Goal: Task Accomplishment & Management: Manage account settings

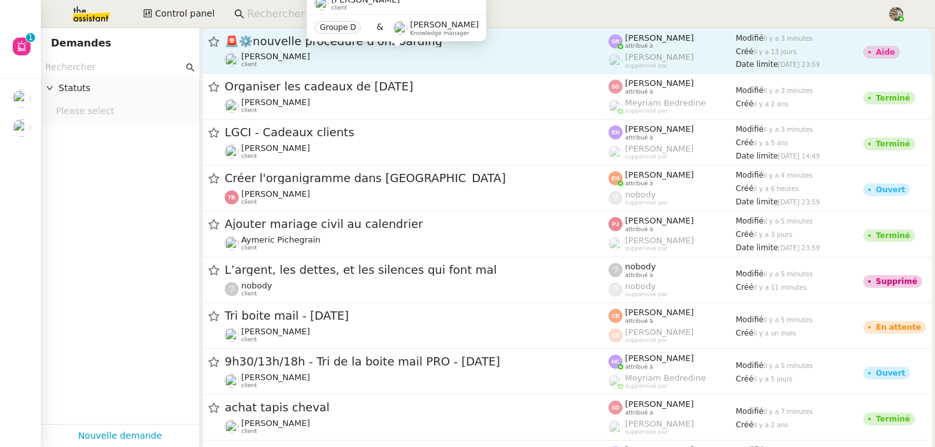
click at [264, 45] on span "🚨 ⚙️nouvelle procédure d'onboarding" at bounding box center [417, 41] width 384 height 11
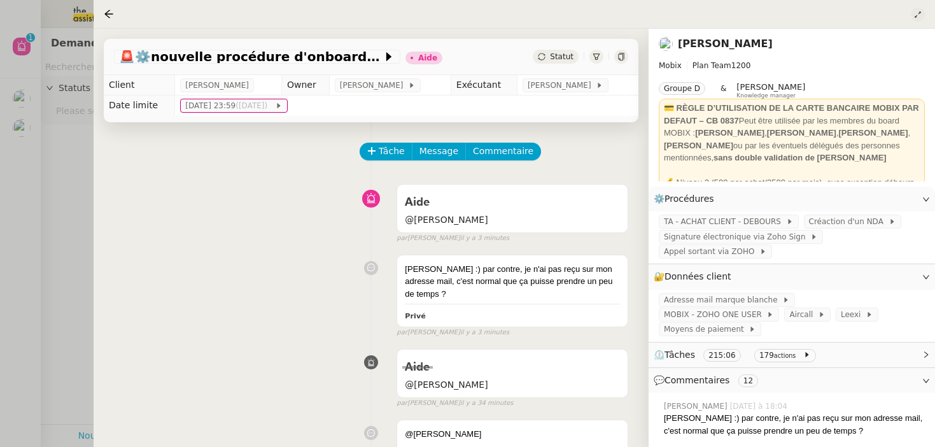
click at [922, 14] on icon at bounding box center [918, 15] width 13 height 8
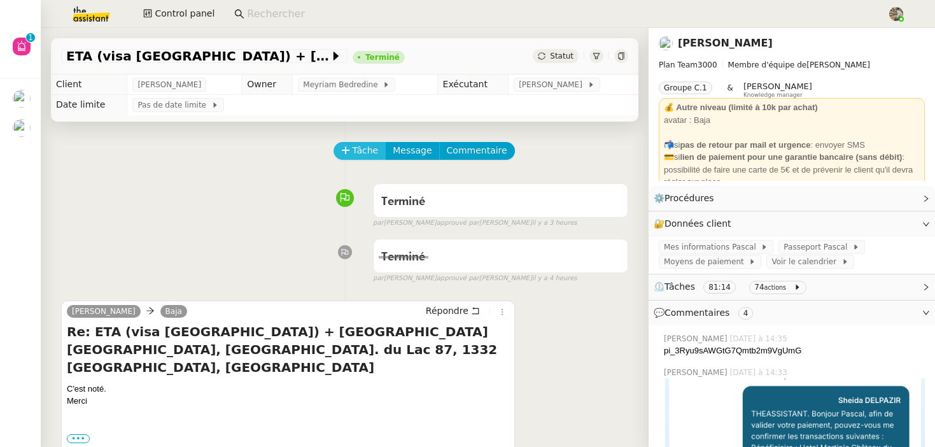
click at [362, 148] on span "Tâche" at bounding box center [366, 150] width 26 height 15
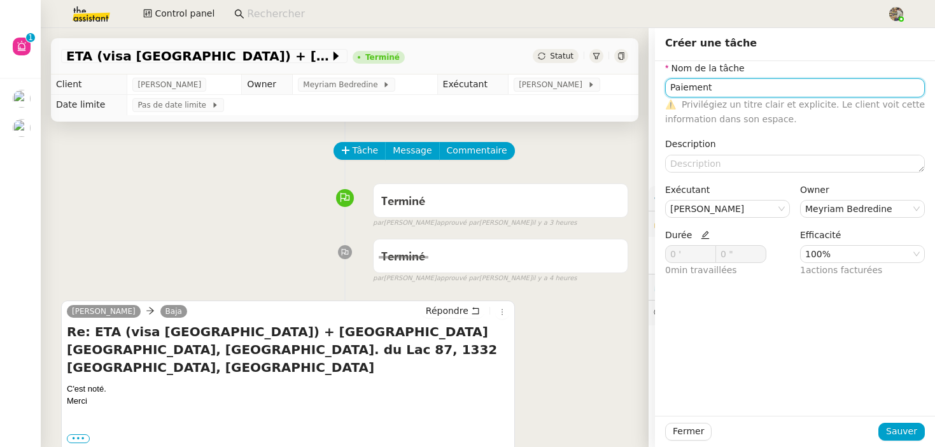
type input "Paiement"
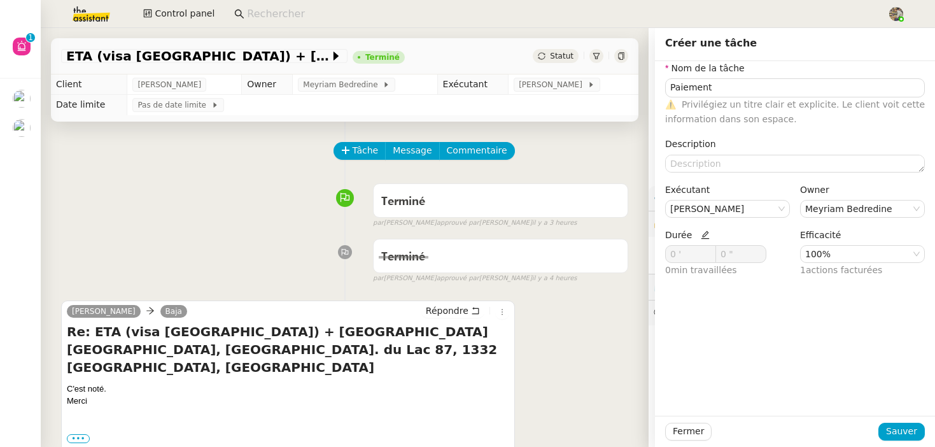
click at [701, 235] on icon at bounding box center [705, 235] width 8 height 8
drag, startPoint x: 677, startPoint y: 254, endPoint x: 602, endPoint y: 254, distance: 74.5
click at [603, 254] on app-ticket "ETA (visa UK) + réserver Hotel Martin's Château du Lac, Av. du Lac 87, 1332 Rix…" at bounding box center [488, 237] width 894 height 419
type input "35 '"
click at [912, 425] on span "Sauver" at bounding box center [901, 431] width 31 height 15
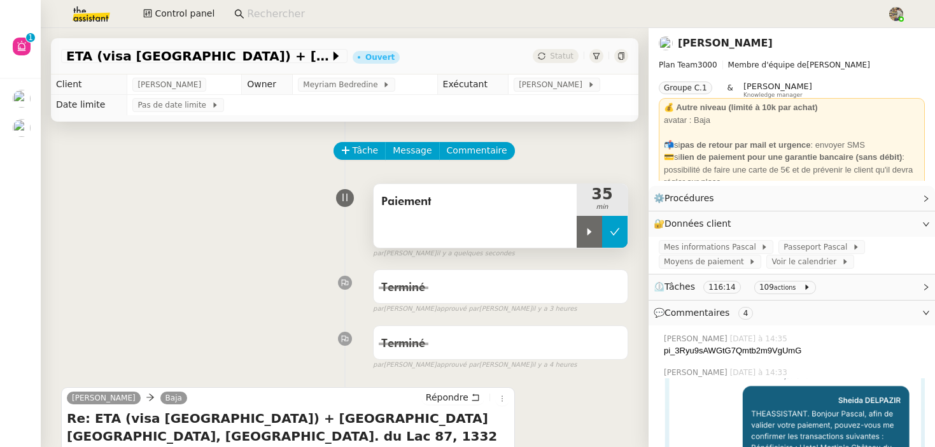
click at [617, 241] on button at bounding box center [614, 232] width 25 height 32
click at [555, 59] on span "Statut" at bounding box center [562, 56] width 24 height 9
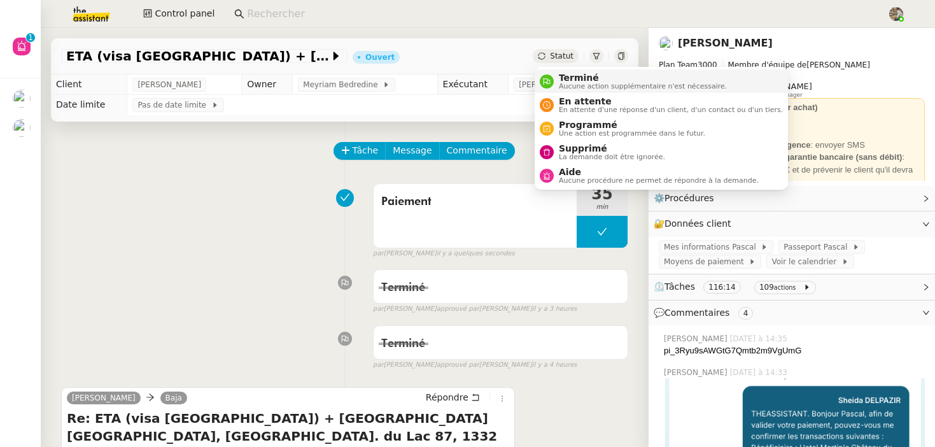
click at [568, 83] on span "Aucune action supplémentaire n'est nécessaire." at bounding box center [643, 86] width 168 height 7
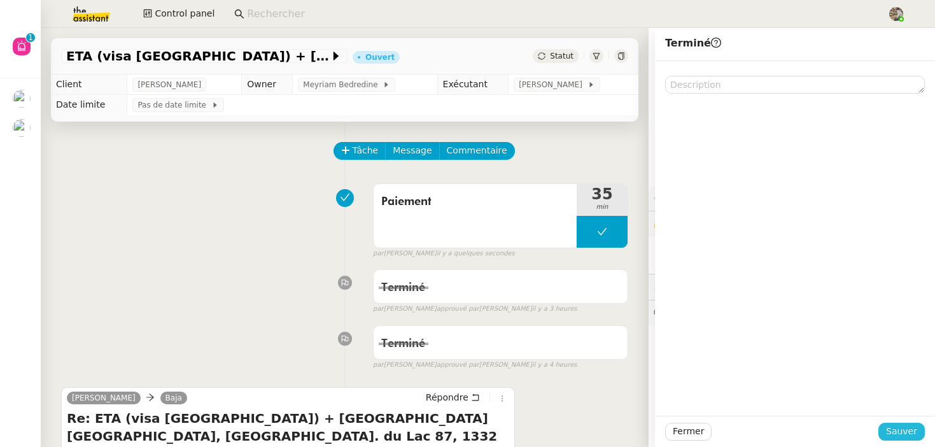
click at [912, 427] on span "Sauver" at bounding box center [901, 431] width 31 height 15
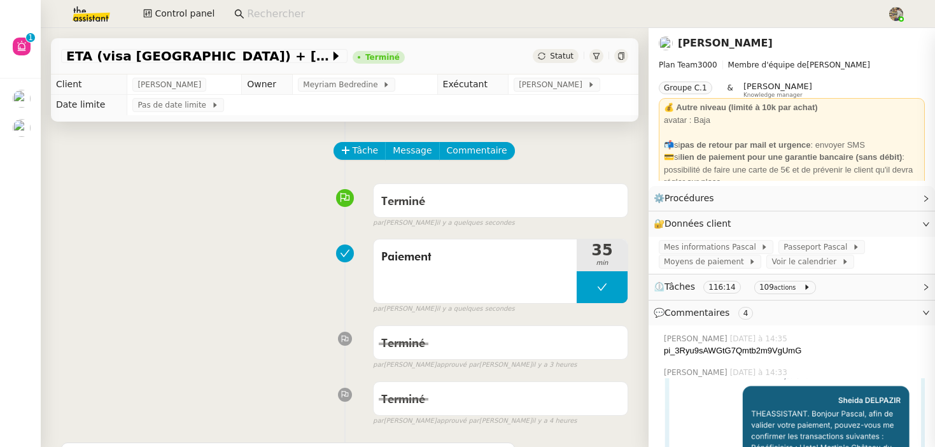
click at [297, 313] on div "Paiement 35 min false par Charles G. il y a quelques secondes" at bounding box center [344, 273] width 567 height 81
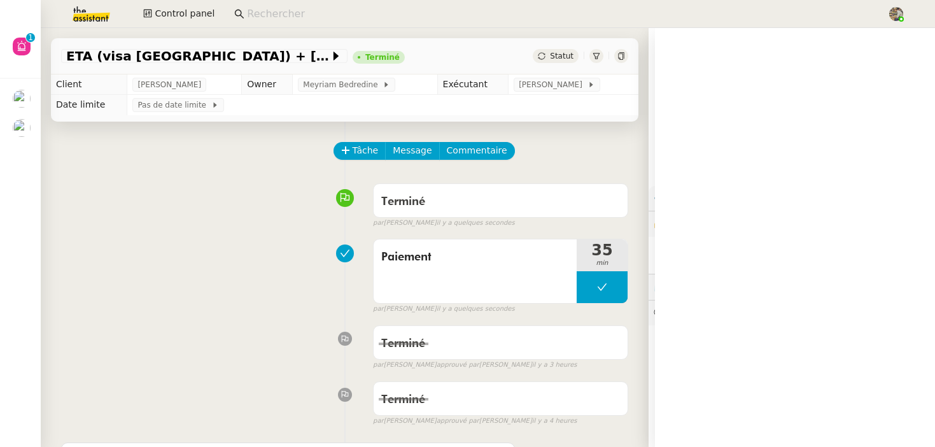
click at [698, 48] on link "Pascal Gauthier" at bounding box center [725, 43] width 95 height 12
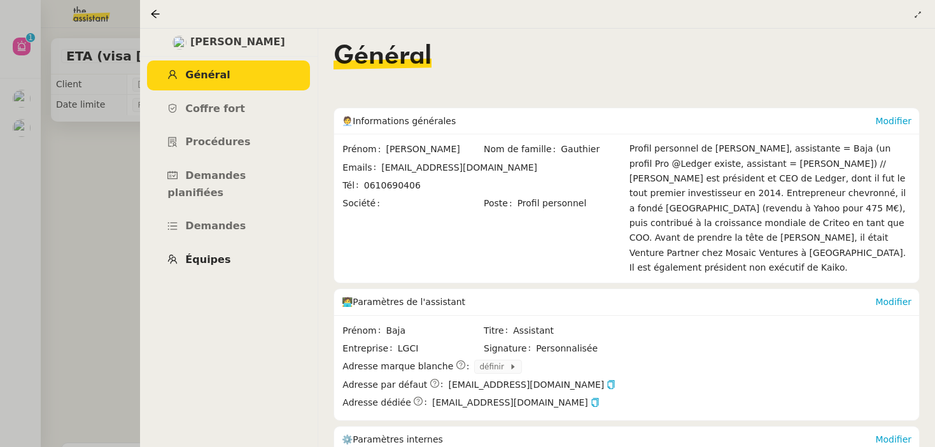
click at [209, 253] on span "Équipes" at bounding box center [207, 259] width 45 height 12
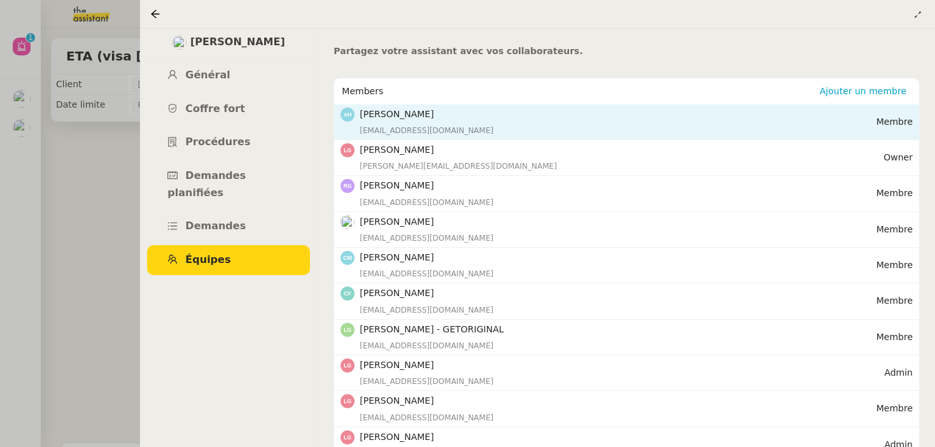
scroll to position [51, 0]
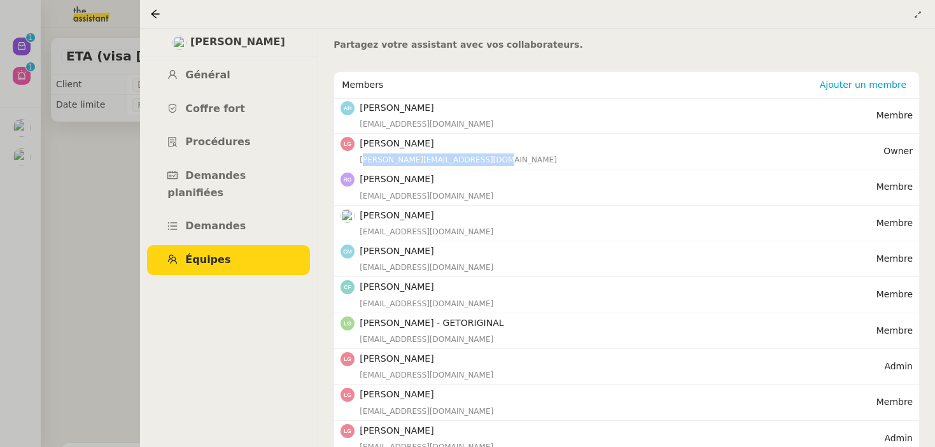
drag, startPoint x: 486, startPoint y: 161, endPoint x: 359, endPoint y: 160, distance: 126.7
click at [360, 159] on div "laurene.gauthier.lgci@gmail.com" at bounding box center [622, 159] width 524 height 13
copy div "laurene.gauthier.lgci@gmail.com"
click at [73, 199] on div at bounding box center [467, 223] width 935 height 447
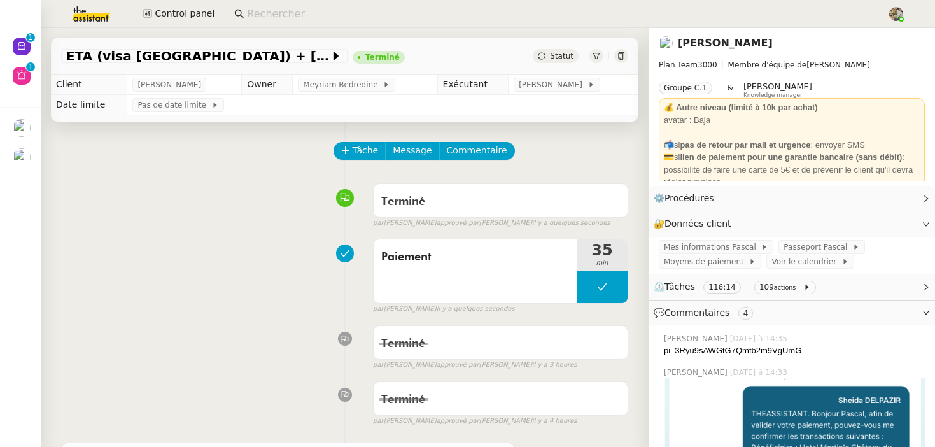
click at [259, 14] on input at bounding box center [561, 14] width 628 height 17
paste input "laurene.gauthier.lgci@gmail.com"
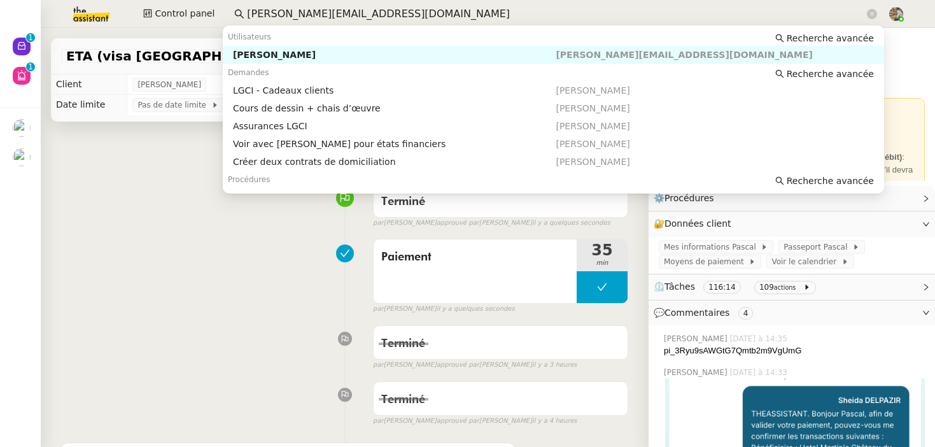
click at [255, 52] on div "Laurène Gauthier" at bounding box center [394, 54] width 323 height 11
type input "laurene.gauthier.lgci@gmail.com"
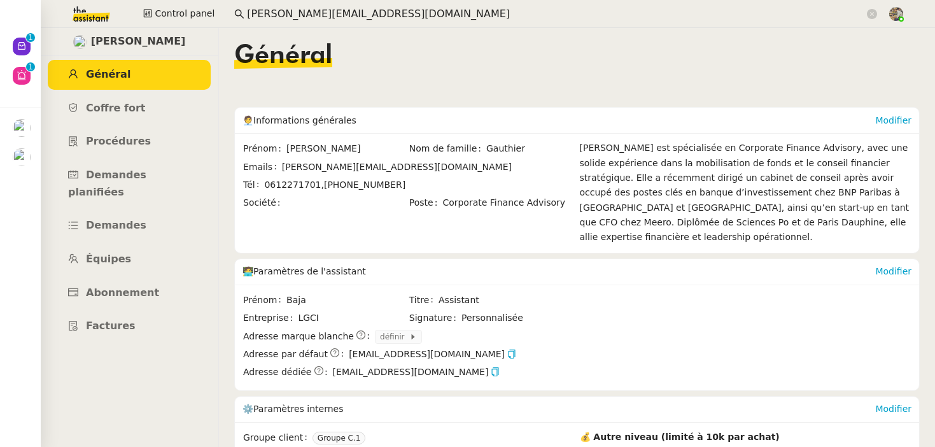
click at [143, 260] on ul "Général Coffre fort Procédures Demandes planifiées Demandes Équipes Abonnement …" at bounding box center [129, 200] width 178 height 281
click at [129, 286] on span "Abonnement" at bounding box center [122, 292] width 73 height 12
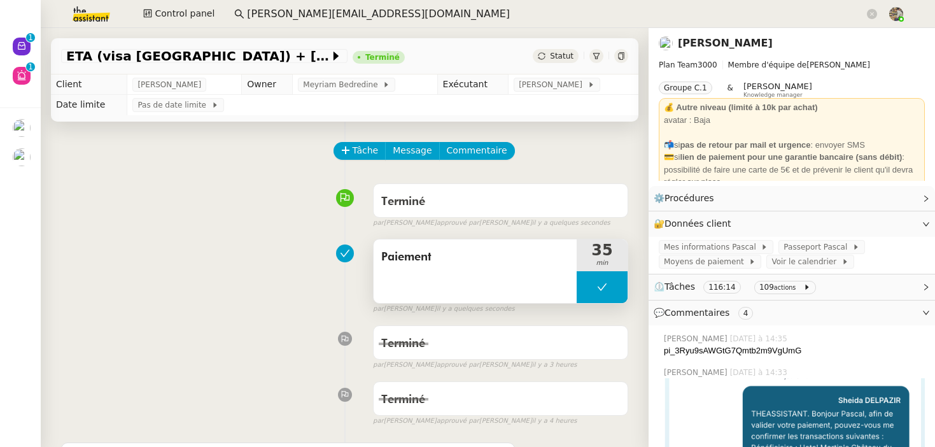
click at [415, 283] on div "Paiement" at bounding box center [475, 271] width 203 height 64
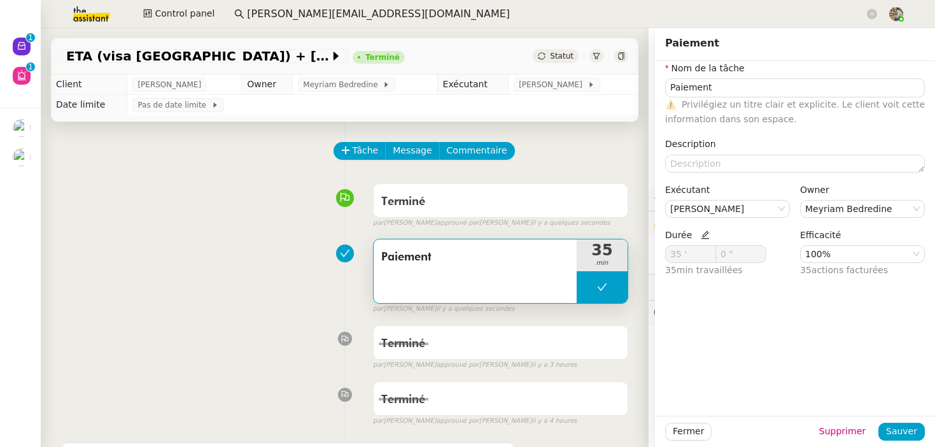
click at [702, 232] on icon at bounding box center [705, 234] width 9 height 9
click at [711, 249] on span at bounding box center [709, 252] width 8 height 8
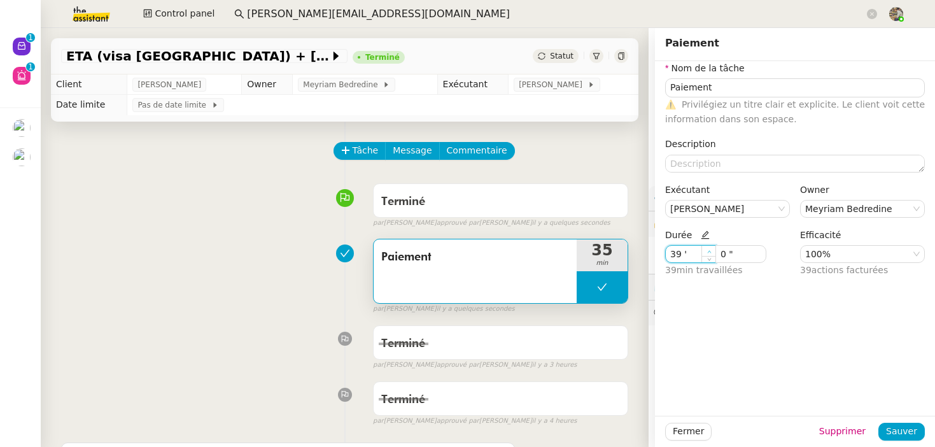
type input "40 '"
click at [711, 249] on span at bounding box center [709, 252] width 8 height 8
click at [909, 434] on span "Sauver" at bounding box center [901, 431] width 31 height 15
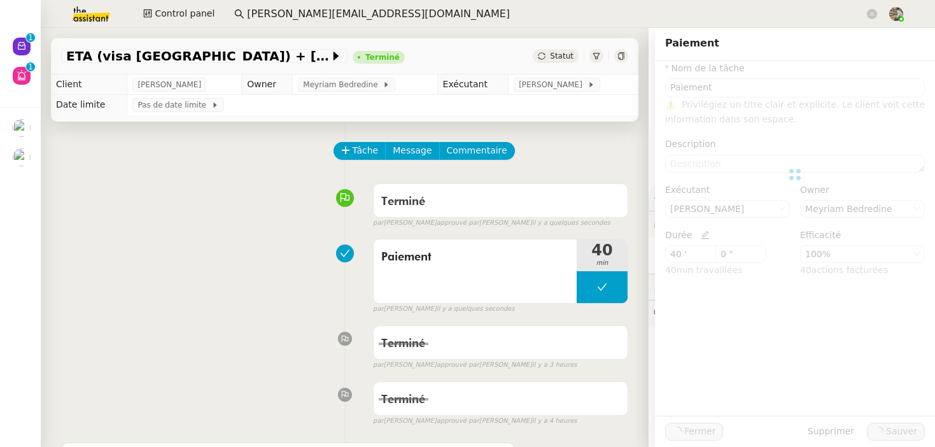
click at [213, 332] on div "Terminé false par Sheida D. approuvé par Sheida D. il y a 3 heures" at bounding box center [344, 345] width 567 height 51
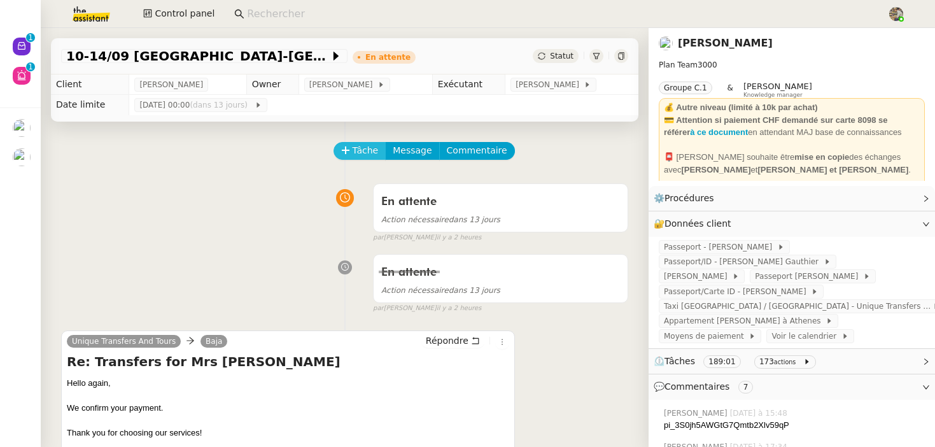
click at [351, 147] on button "Tâche" at bounding box center [360, 151] width 53 height 18
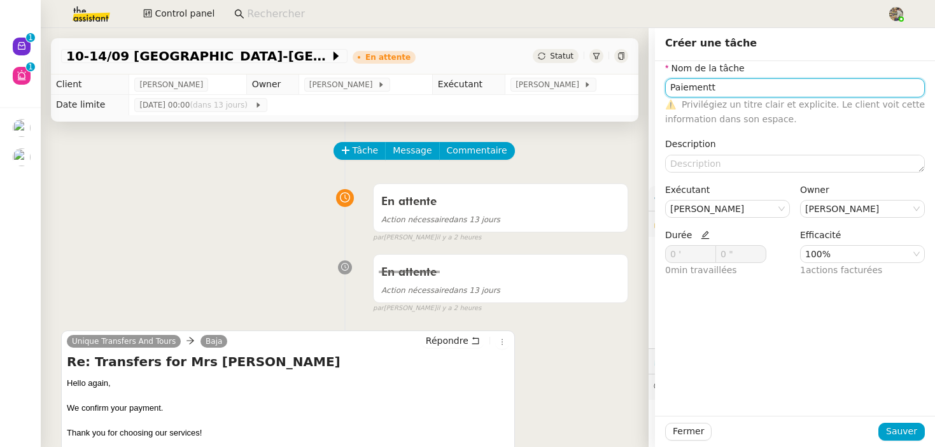
click at [735, 83] on input "Paiementt" at bounding box center [795, 87] width 260 height 18
type input "Paiement"
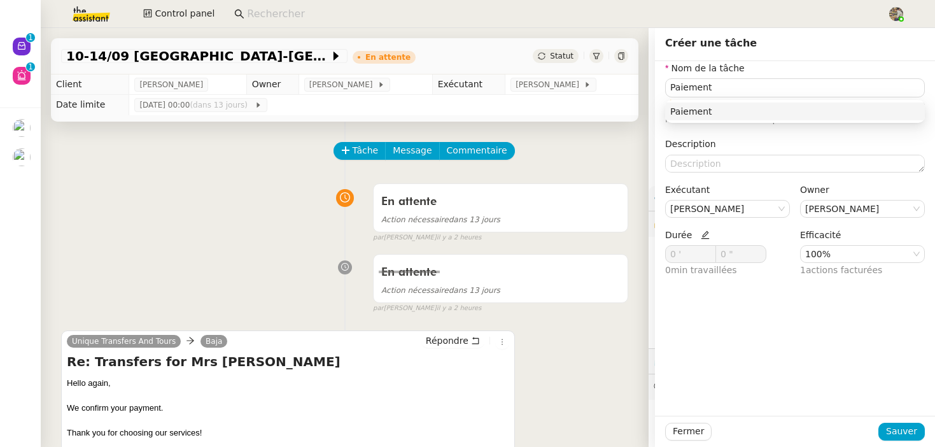
click at [696, 239] on span "Durée" at bounding box center [687, 235] width 45 height 10
click at [703, 236] on icon at bounding box center [705, 234] width 9 height 9
drag, startPoint x: 675, startPoint y: 251, endPoint x: 660, endPoint y: 251, distance: 14.6
click at [661, 251] on div "Durée 0 ' 0 " 0 min travaillées" at bounding box center [727, 258] width 135 height 60
paste input "104"
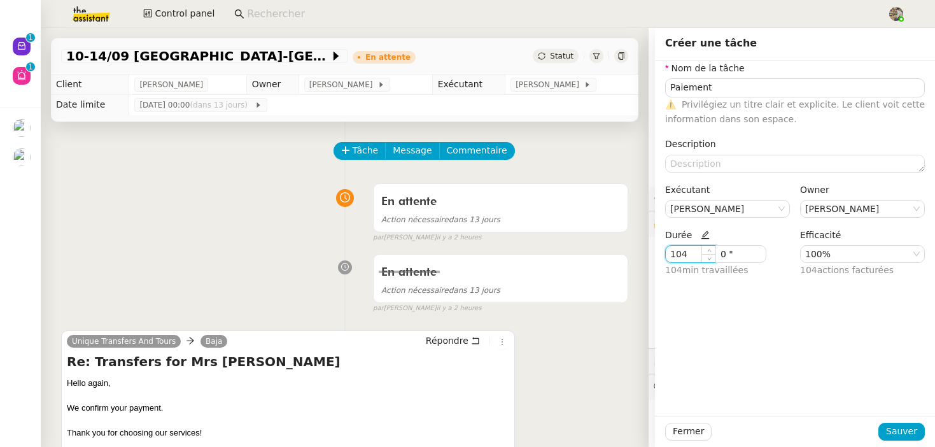
type input "104 '"
click at [748, 290] on div "Nom de la tâche Paiement ⚠️ Privilégiez un titre clair et explicite. Le client …" at bounding box center [795, 238] width 280 height 355
click at [903, 432] on span "Sauver" at bounding box center [901, 431] width 31 height 15
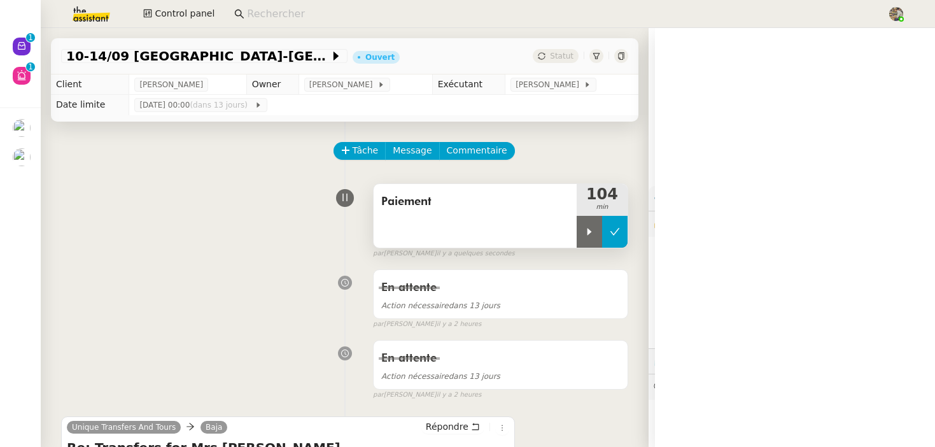
click at [617, 223] on button at bounding box center [614, 232] width 25 height 32
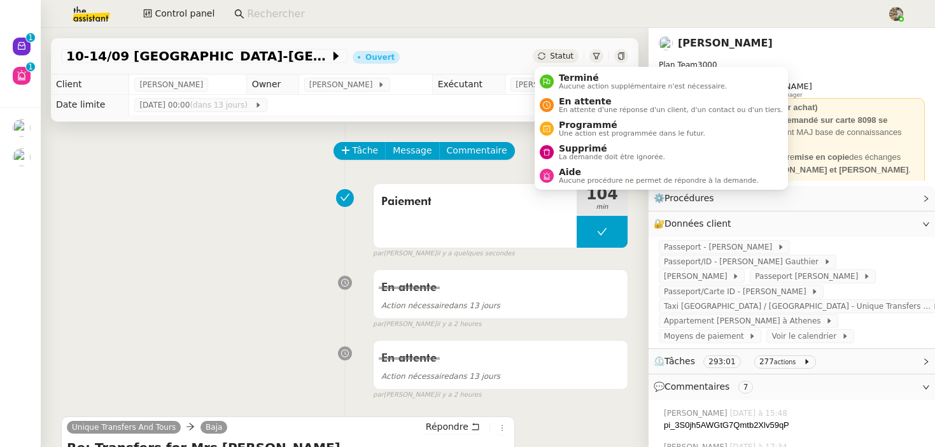
click at [547, 50] on div "Statut" at bounding box center [556, 56] width 46 height 14
click at [569, 106] on span "En attente d'une réponse d'un client, d'un contact ou d'un tiers." at bounding box center [671, 109] width 224 height 7
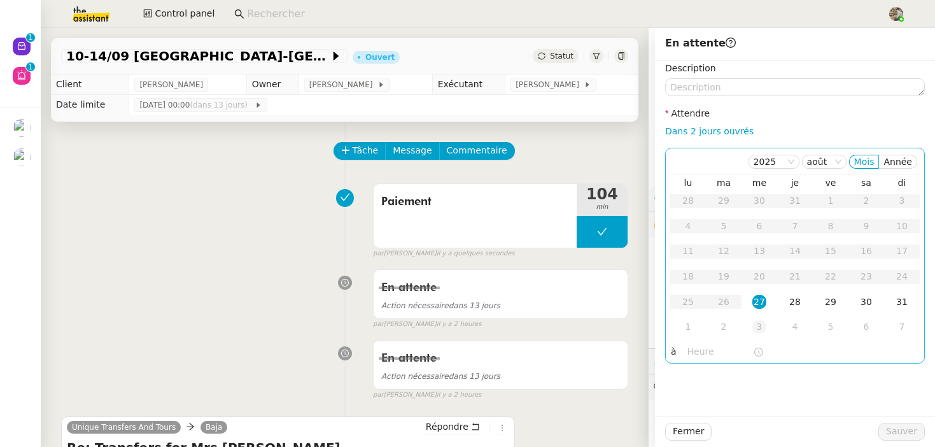
click at [760, 327] on div "3" at bounding box center [759, 327] width 14 height 14
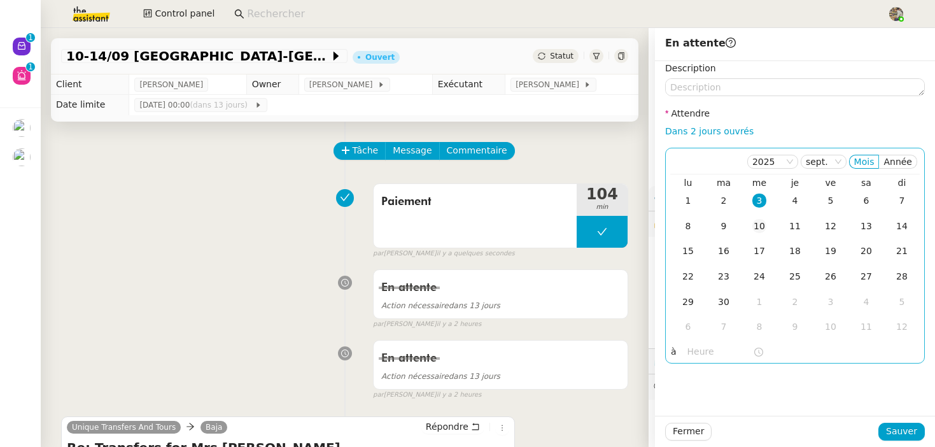
click at [755, 225] on div "10" at bounding box center [759, 226] width 14 height 14
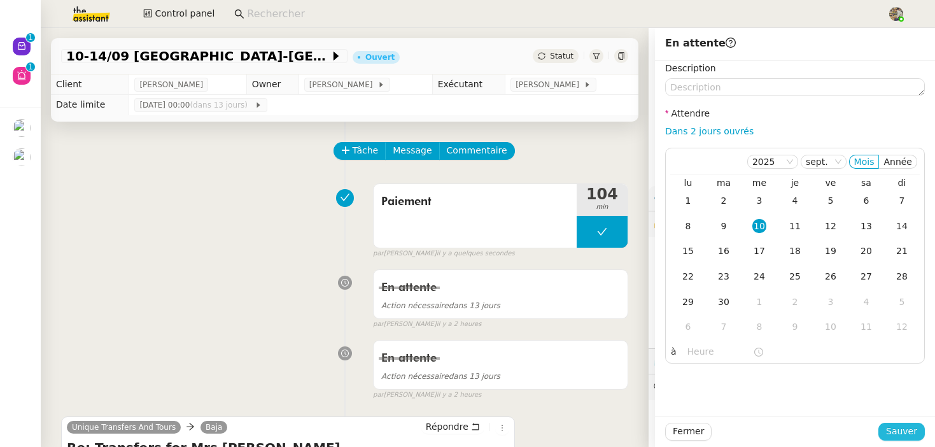
click at [899, 436] on span "Sauver" at bounding box center [901, 431] width 31 height 15
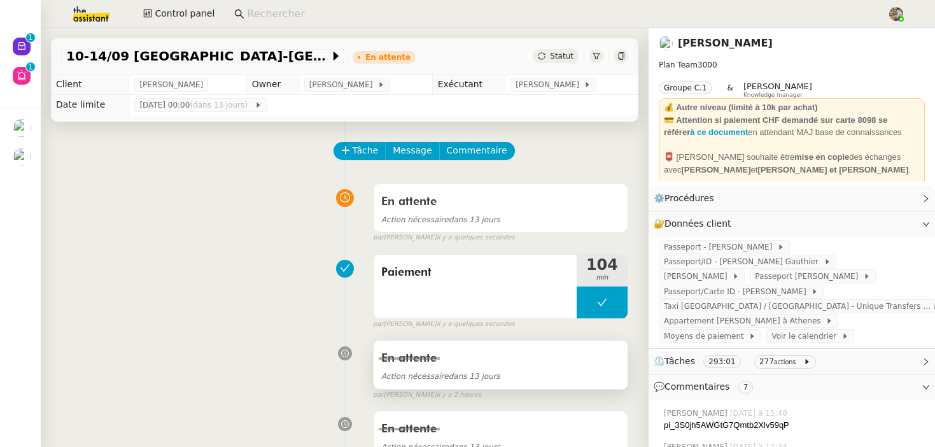
click at [518, 369] on div "Action nécessaire dans 13 jours" at bounding box center [500, 376] width 239 height 15
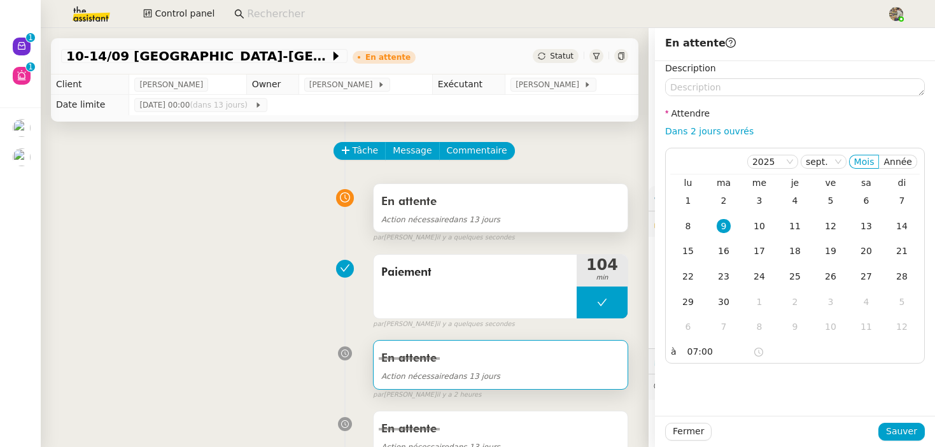
click at [484, 192] on div "En attente" at bounding box center [500, 202] width 239 height 20
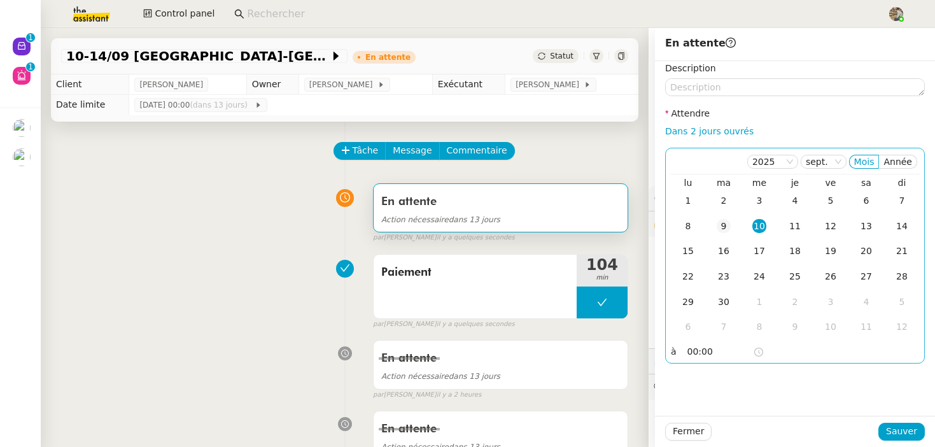
click at [719, 225] on div "9" at bounding box center [724, 226] width 14 height 14
click at [693, 353] on input "00:00" at bounding box center [720, 351] width 66 height 15
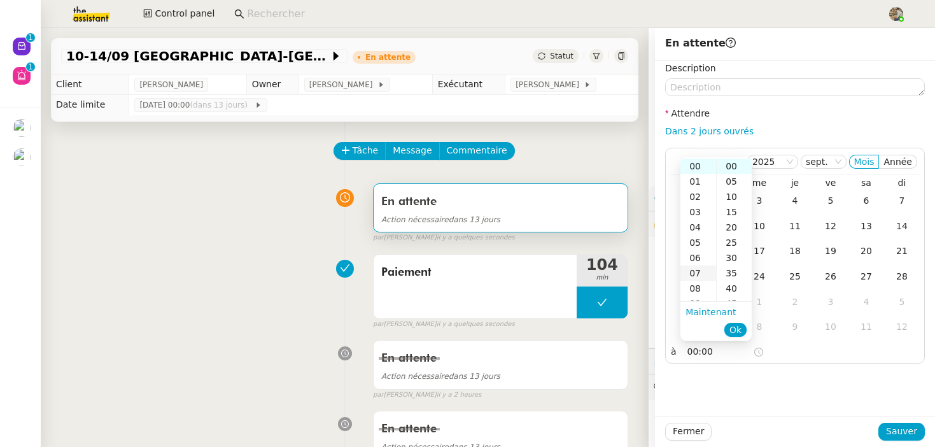
click at [700, 266] on div "07" at bounding box center [698, 272] width 36 height 15
type input "07:00"
click at [733, 167] on div "00" at bounding box center [734, 165] width 35 height 15
click at [737, 327] on span "Ok" at bounding box center [735, 329] width 12 height 13
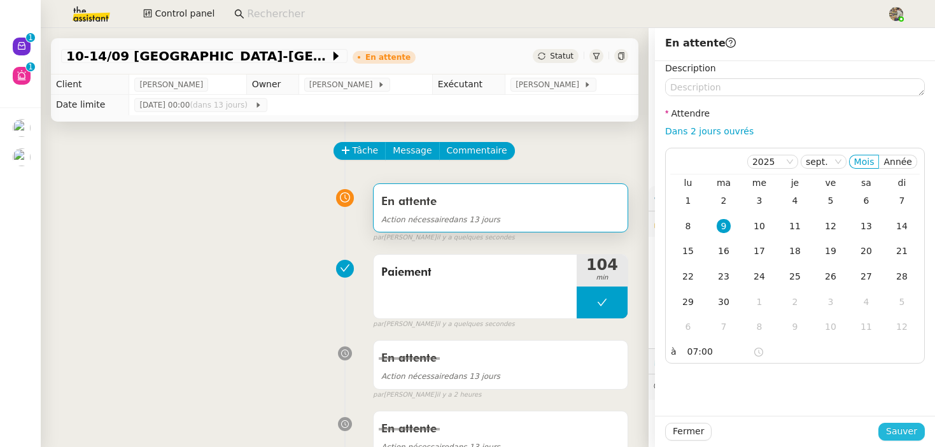
click at [894, 431] on span "Sauver" at bounding box center [901, 431] width 31 height 15
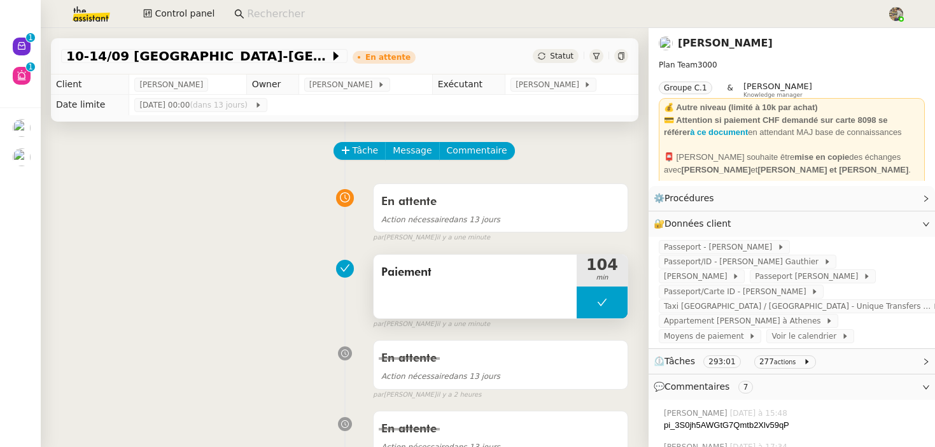
click at [539, 312] on div "Paiement" at bounding box center [475, 287] width 203 height 64
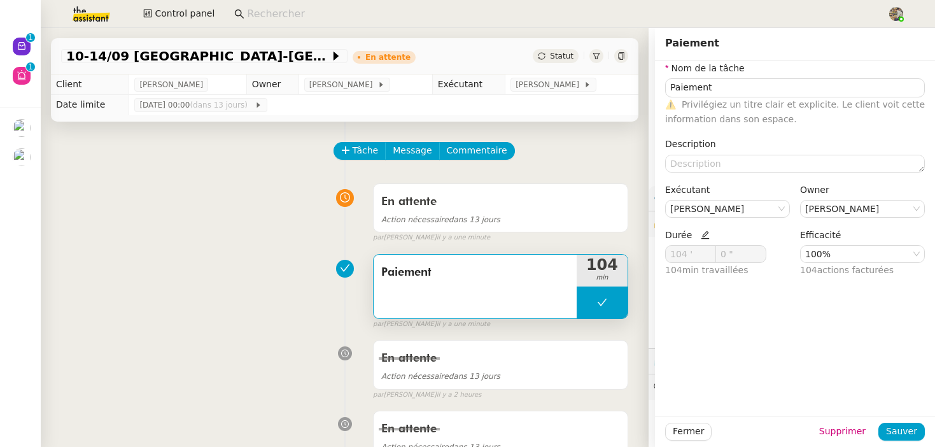
click at [701, 234] on icon at bounding box center [705, 234] width 9 height 9
click at [682, 257] on input "104 '" at bounding box center [691, 254] width 50 height 17
type input "111 '"
click at [891, 427] on span "Sauver" at bounding box center [901, 431] width 31 height 15
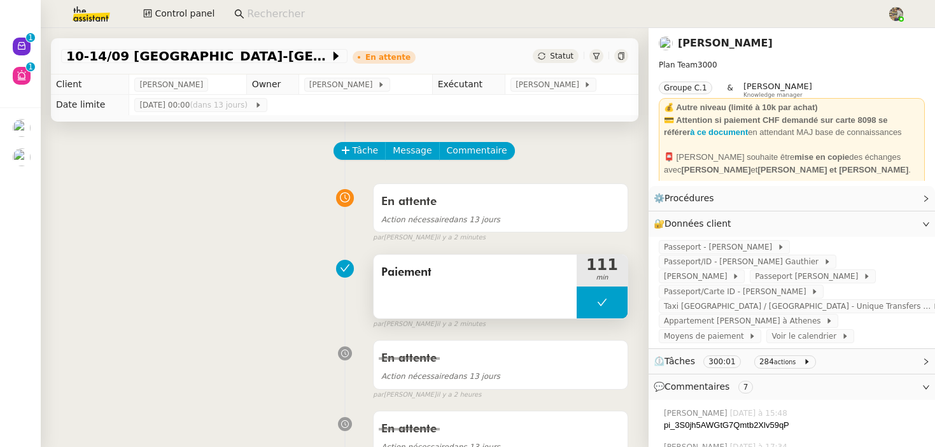
click at [449, 273] on span "Paiement" at bounding box center [475, 272] width 188 height 19
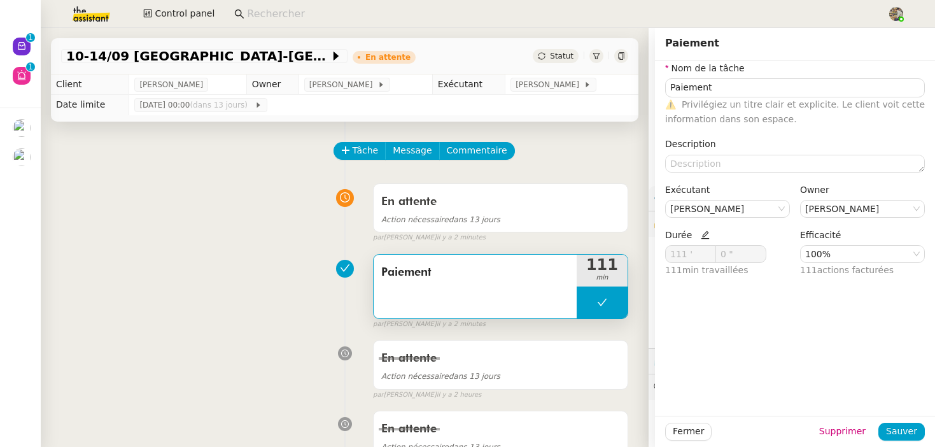
click at [696, 230] on span "Durée" at bounding box center [687, 235] width 45 height 10
click at [704, 236] on icon at bounding box center [705, 234] width 9 height 9
drag, startPoint x: 686, startPoint y: 254, endPoint x: 677, endPoint y: 254, distance: 8.9
click at [676, 254] on input "111 '" at bounding box center [691, 254] width 50 height 17
type input "104 '"
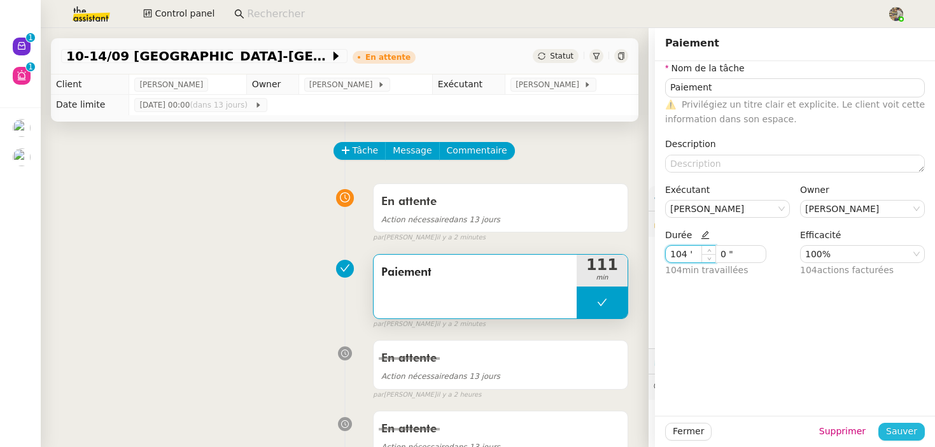
click at [891, 425] on span "Sauver" at bounding box center [901, 431] width 31 height 15
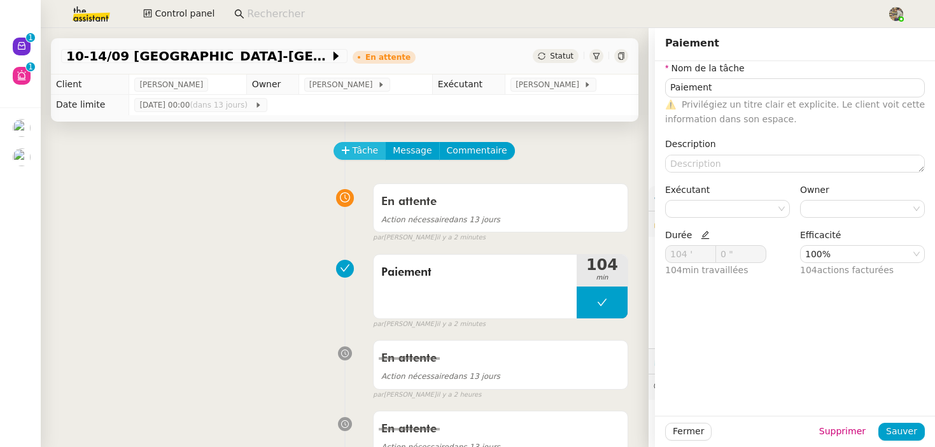
click at [353, 153] on span "Tâche" at bounding box center [366, 150] width 26 height 15
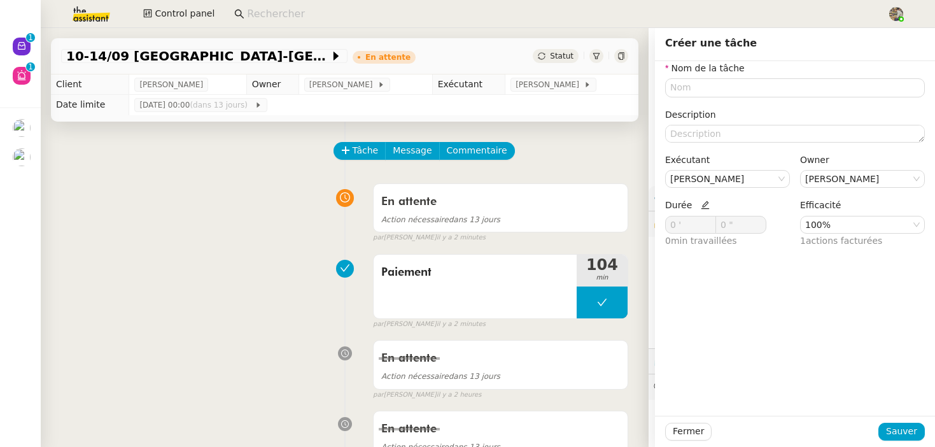
click at [740, 97] on div "Nom de la tâche Description Exécutant Charles Guillot Owner Frédérique Albert D…" at bounding box center [795, 159] width 260 height 197
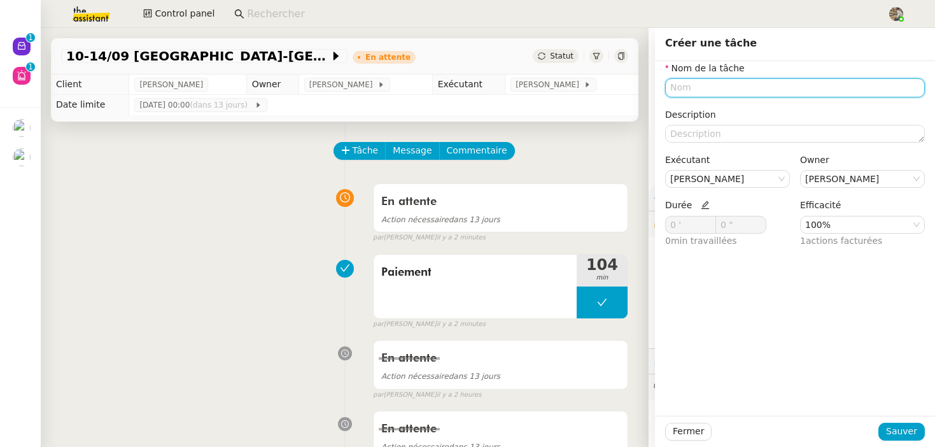
click at [740, 86] on input "text" at bounding box center [795, 87] width 260 height 18
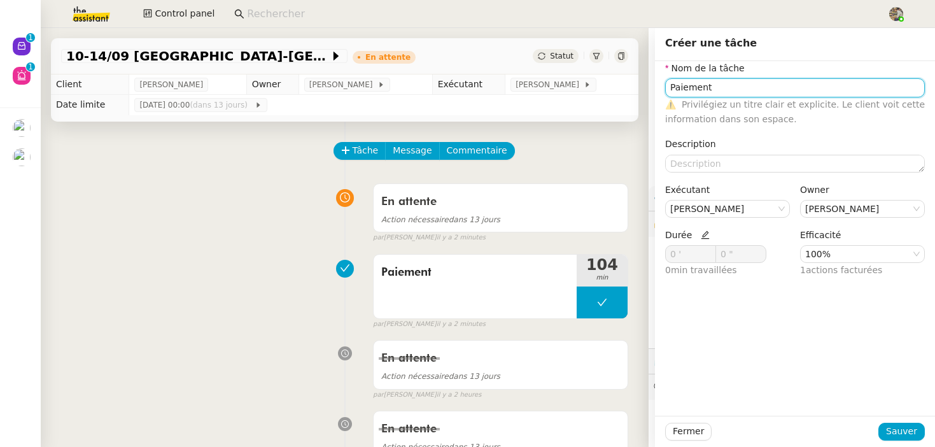
type input "Paiement"
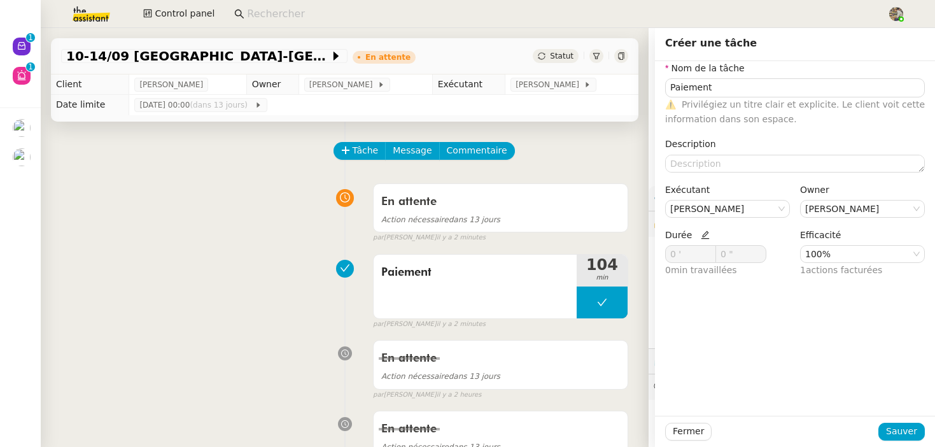
click at [696, 235] on span "Durée" at bounding box center [687, 235] width 45 height 10
click at [703, 237] on icon at bounding box center [705, 234] width 9 height 9
click at [706, 246] on span at bounding box center [708, 251] width 14 height 10
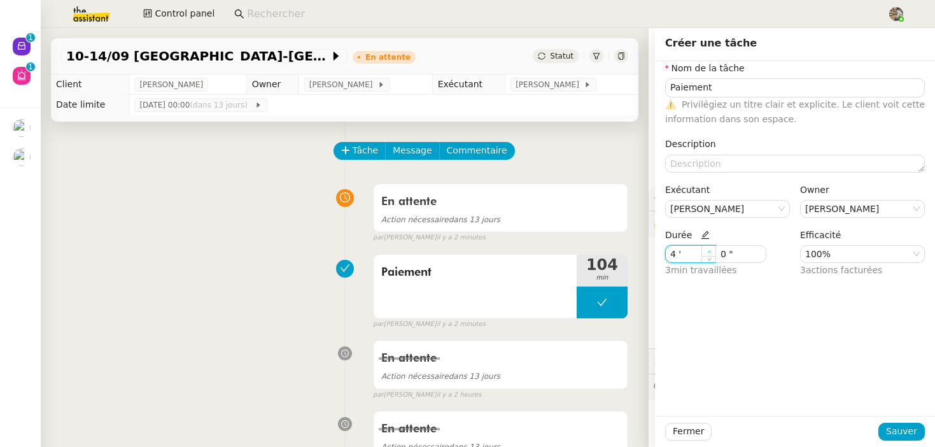
click at [706, 246] on span at bounding box center [708, 251] width 14 height 10
type input "7 '"
click at [706, 246] on span at bounding box center [708, 251] width 14 height 10
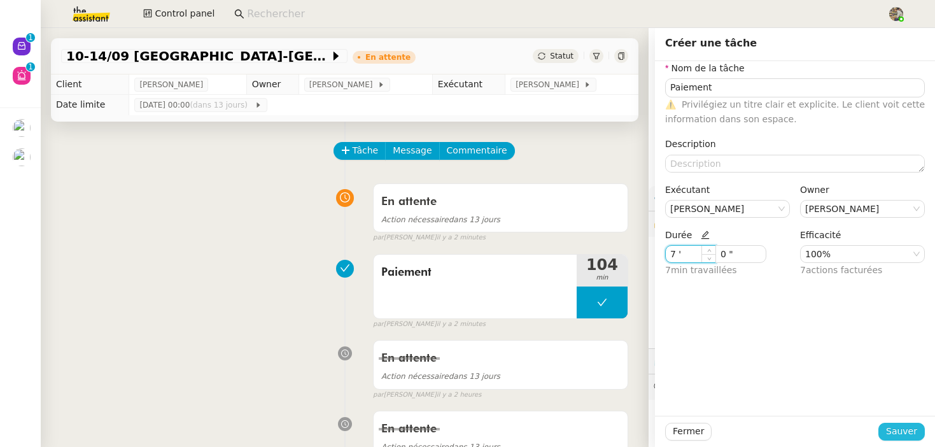
click at [892, 434] on span "Sauver" at bounding box center [901, 431] width 31 height 15
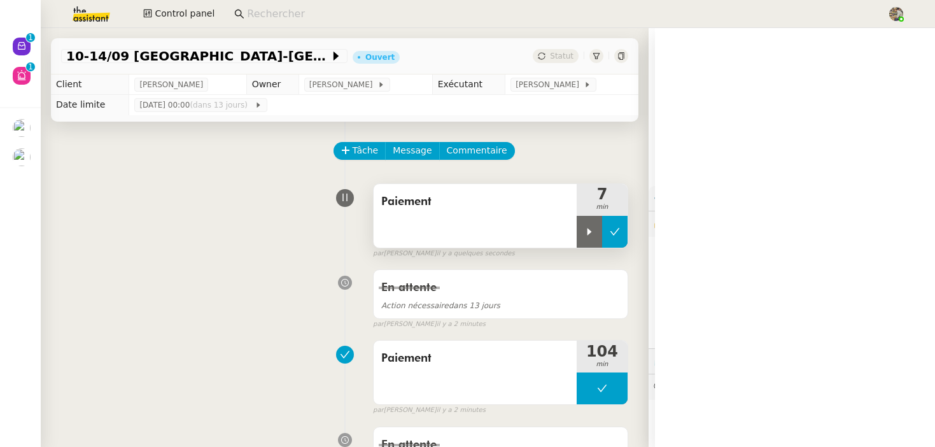
click at [614, 231] on icon at bounding box center [615, 232] width 10 height 10
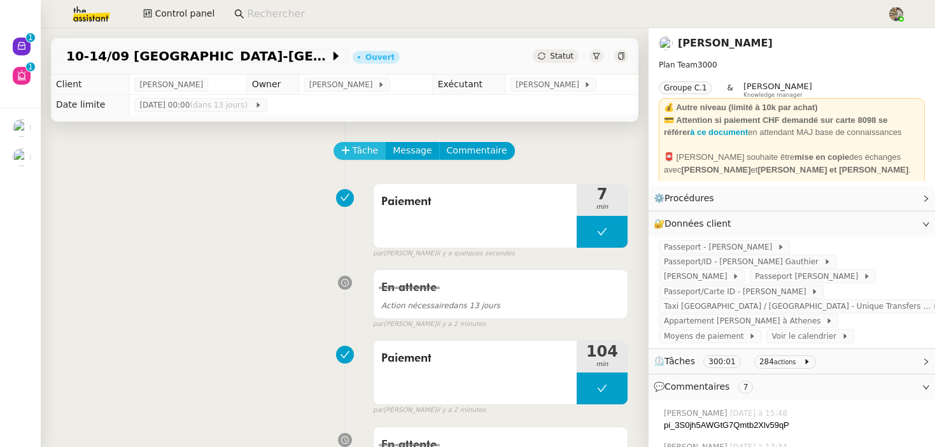
click at [372, 156] on span "Tâche" at bounding box center [366, 150] width 26 height 15
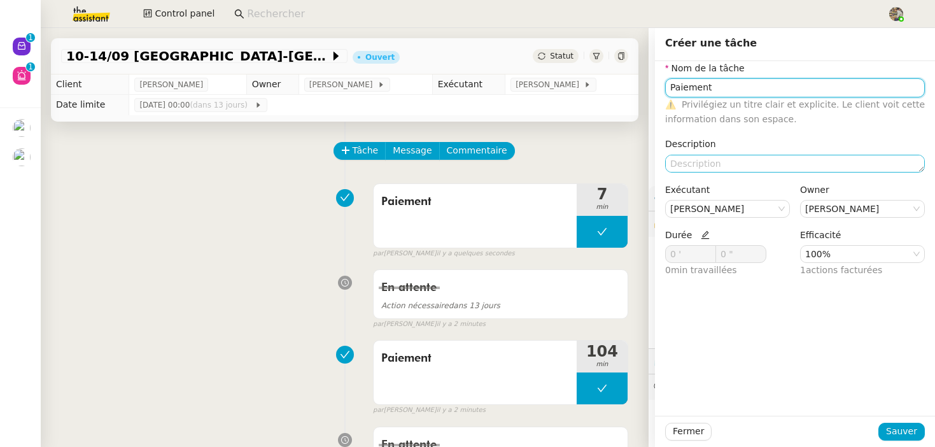
type input "Paiement"
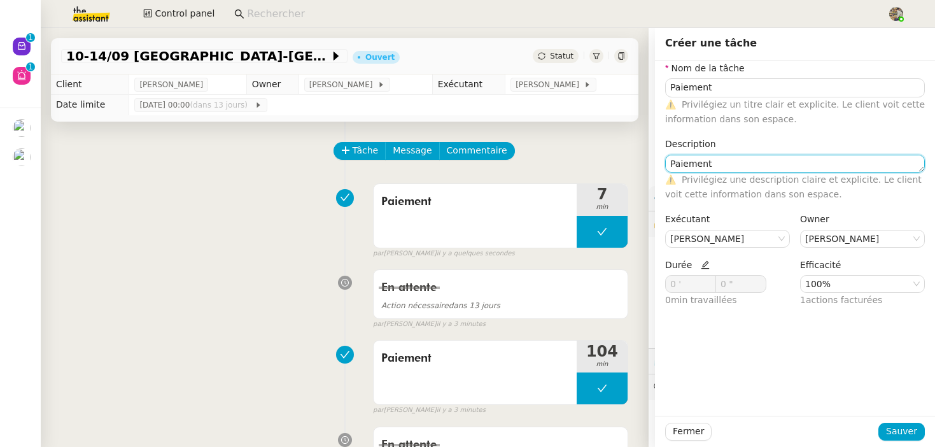
type textarea "Paiement"
click at [701, 263] on icon at bounding box center [705, 264] width 9 height 9
click at [673, 288] on input "0 '" at bounding box center [691, 284] width 50 height 17
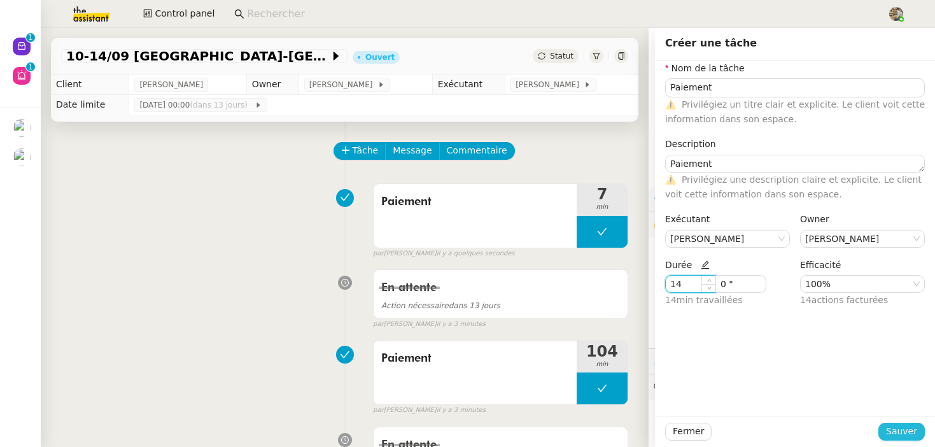
type input "14 '"
click at [903, 432] on span "Sauver" at bounding box center [901, 431] width 31 height 15
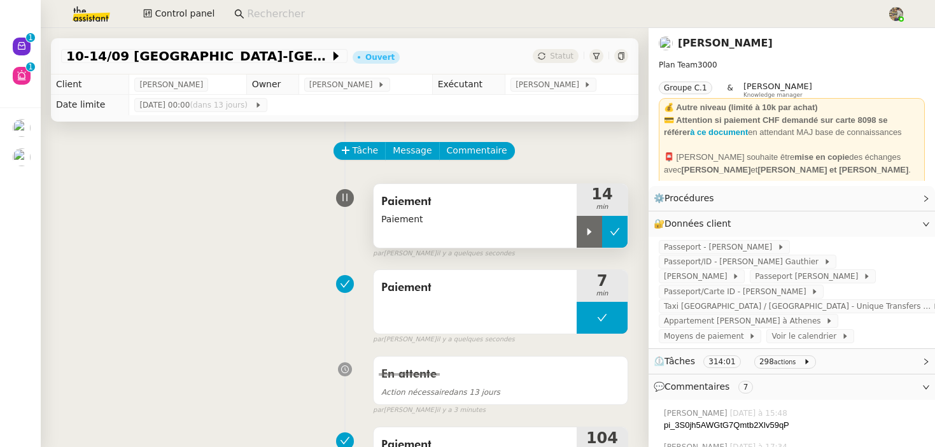
click at [610, 227] on icon at bounding box center [615, 232] width 10 height 10
click at [551, 52] on div "Statut" at bounding box center [556, 56] width 46 height 14
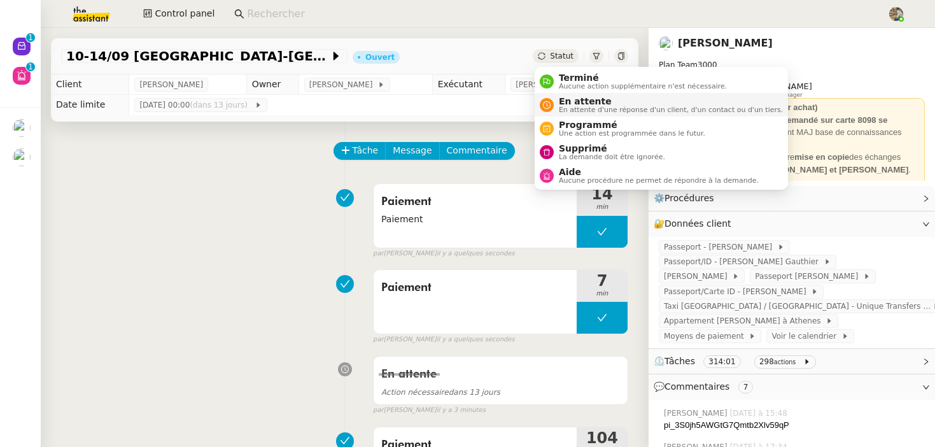
click at [556, 104] on div "En attente En attente d'une réponse d'un client, d'un contact ou d'un tiers." at bounding box center [668, 104] width 229 height 17
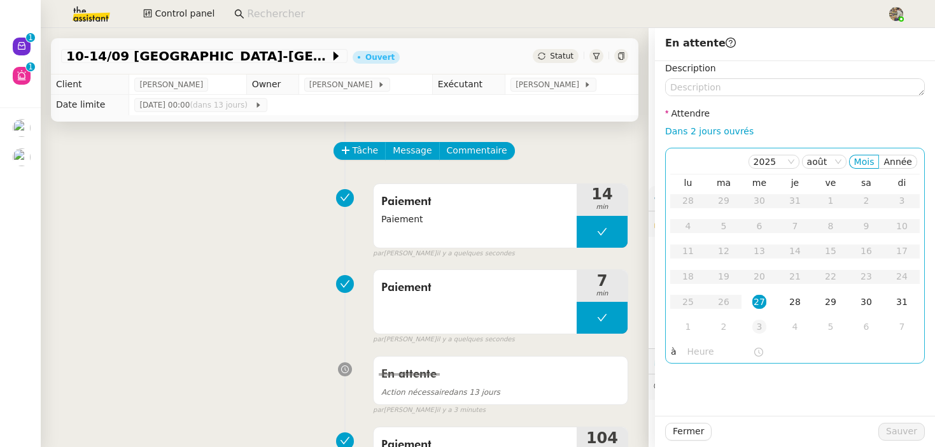
click at [754, 326] on div "3" at bounding box center [759, 327] width 14 height 14
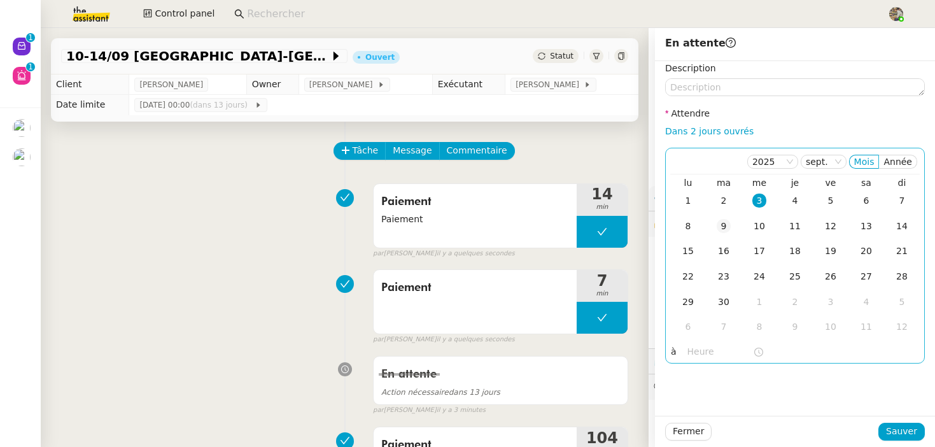
click at [722, 230] on div "9" at bounding box center [724, 226] width 14 height 14
click at [697, 363] on div "2025 sept. Mois Année lu ma me je ve sa di 1 2 3 4 5 6 7 8 9 10 11 12 13 14 15 …" at bounding box center [795, 256] width 260 height 216
click at [699, 355] on input "text" at bounding box center [720, 351] width 66 height 15
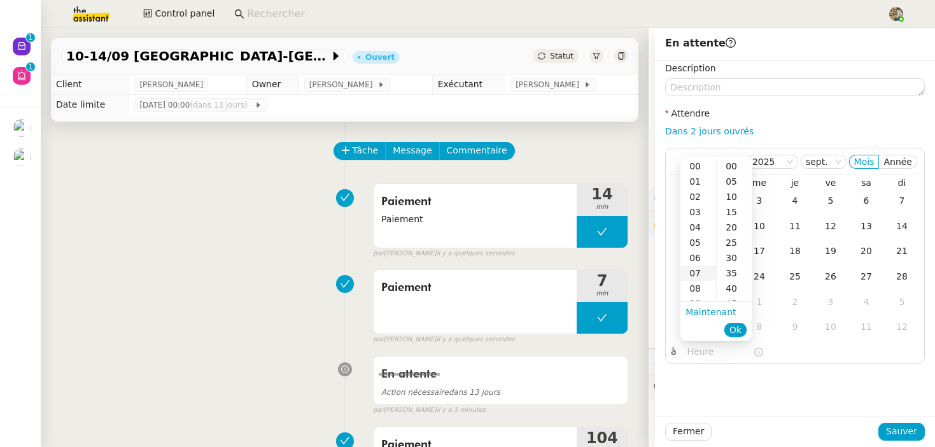
click at [694, 272] on div "07" at bounding box center [698, 272] width 36 height 15
click at [731, 158] on div "00" at bounding box center [734, 165] width 35 height 15
type input "07:00"
click at [734, 171] on div "00" at bounding box center [734, 165] width 35 height 15
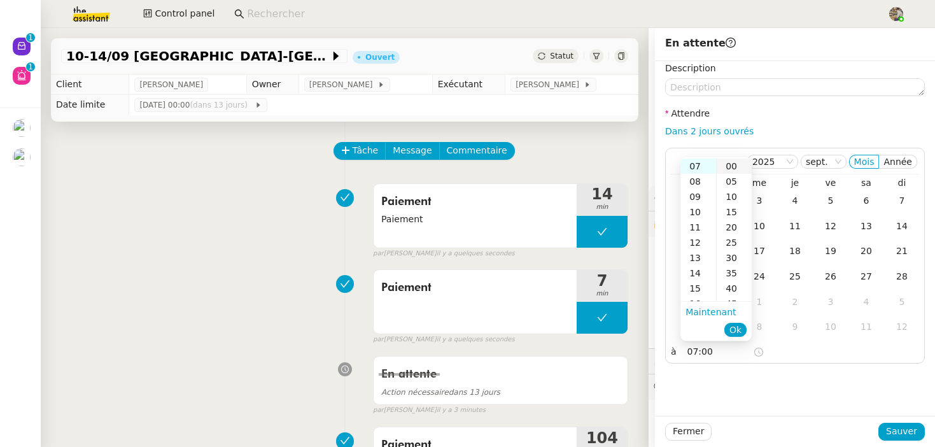
click at [734, 171] on div "00" at bounding box center [734, 165] width 35 height 15
click at [739, 327] on span "Ok" at bounding box center [735, 329] width 12 height 13
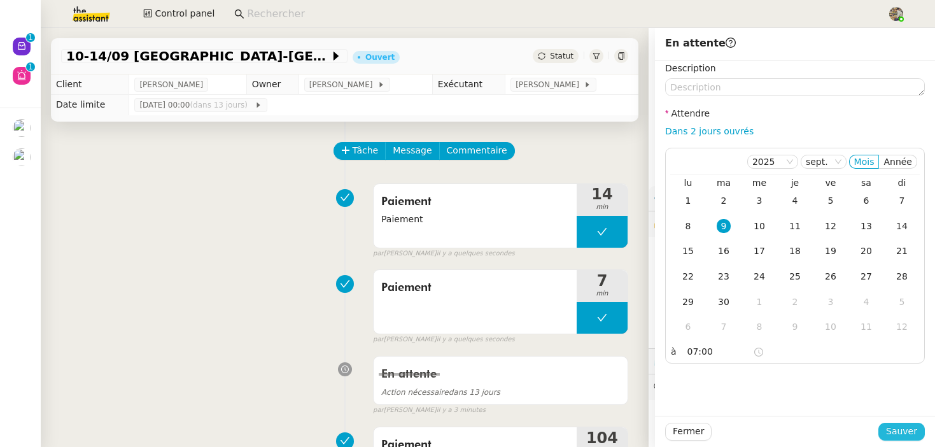
click at [903, 433] on span "Sauver" at bounding box center [901, 431] width 31 height 15
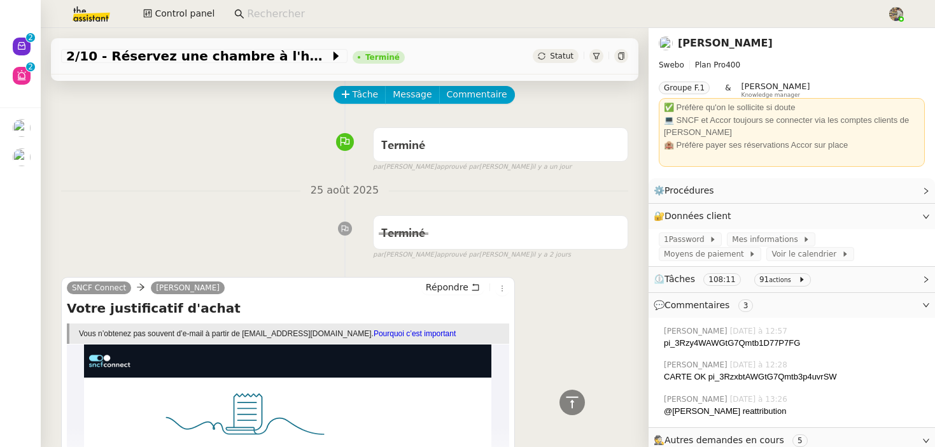
scroll to position [44, 0]
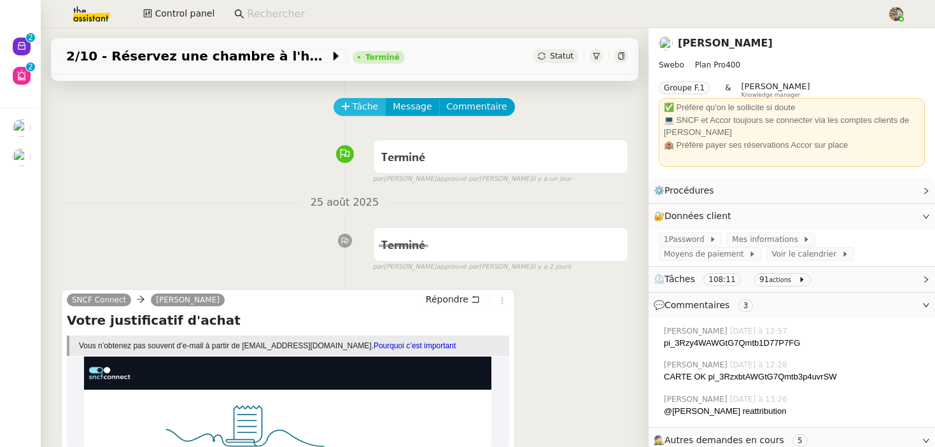
click at [361, 105] on span "Tâche" at bounding box center [366, 106] width 26 height 15
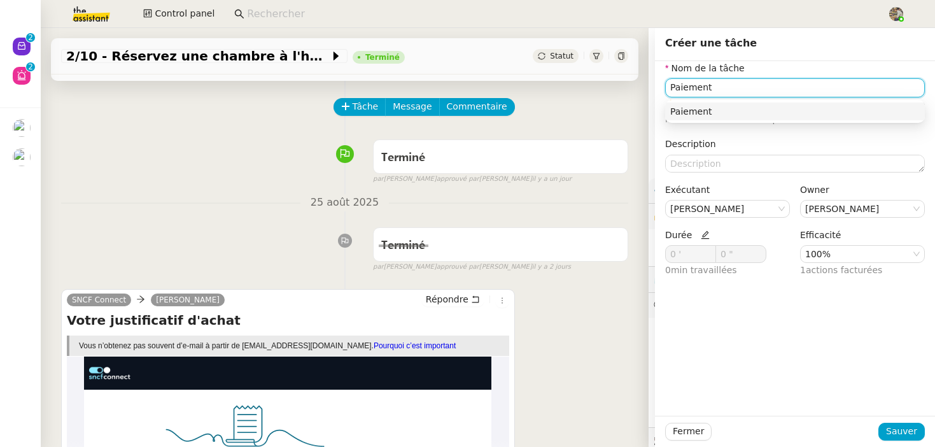
type input "Paiement"
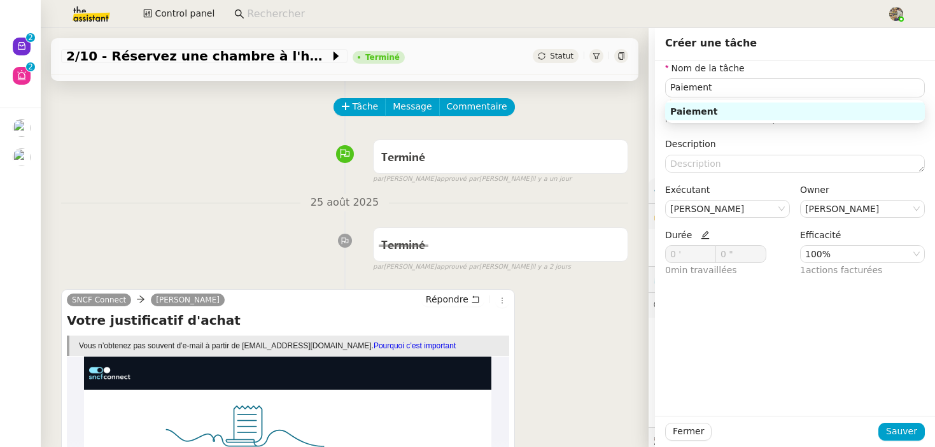
click at [690, 106] on div "Paiement" at bounding box center [795, 111] width 250 height 11
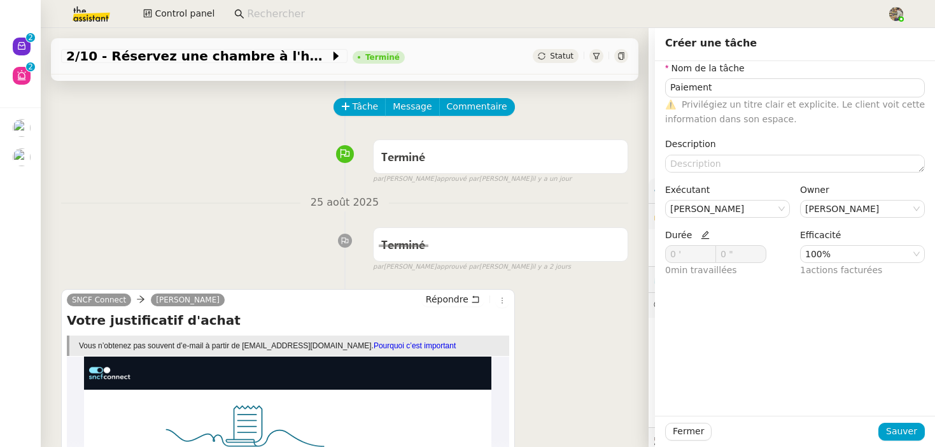
click at [703, 234] on icon at bounding box center [705, 235] width 8 height 8
drag, startPoint x: 674, startPoint y: 255, endPoint x: 604, endPoint y: 255, distance: 70.0
click at [605, 255] on app-ticket "2/10 - Réservez une chambre à l'hôtel Greet + Train Terminé Statut Client Colin…" at bounding box center [488, 237] width 894 height 419
type input "5 '"
click at [887, 434] on button "Sauver" at bounding box center [901, 432] width 46 height 18
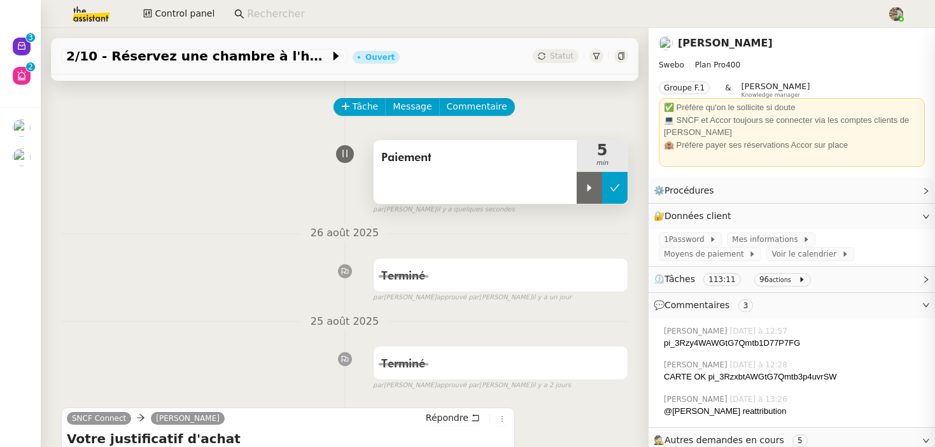
click at [615, 190] on icon at bounding box center [615, 188] width 10 height 10
click at [561, 55] on span "Statut" at bounding box center [562, 56] width 24 height 9
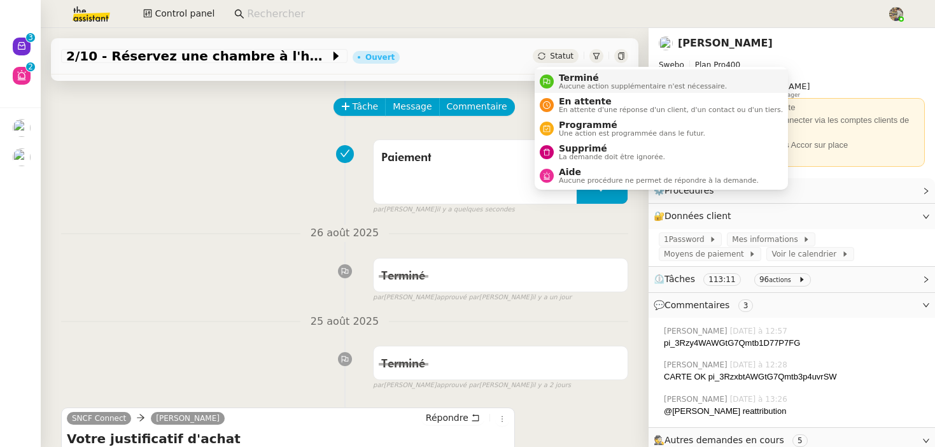
click at [570, 73] on span "Terminé" at bounding box center [643, 78] width 168 height 10
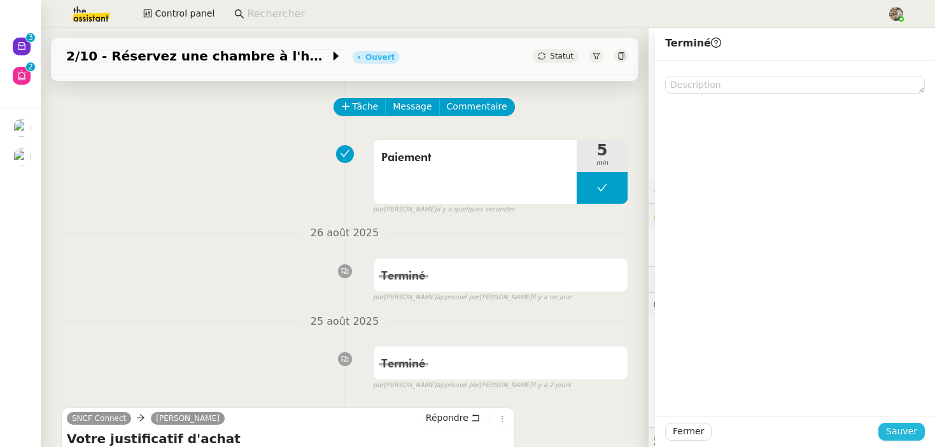
click at [899, 426] on span "Sauver" at bounding box center [901, 431] width 31 height 15
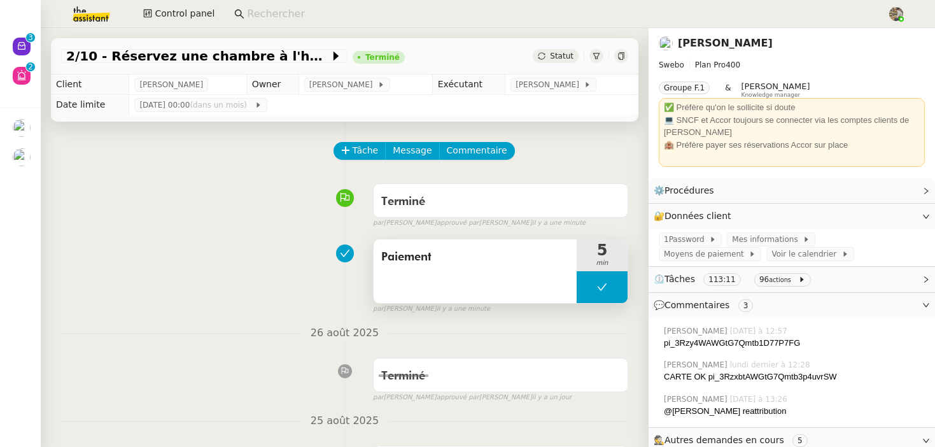
click at [486, 262] on span "Paiement" at bounding box center [475, 257] width 188 height 19
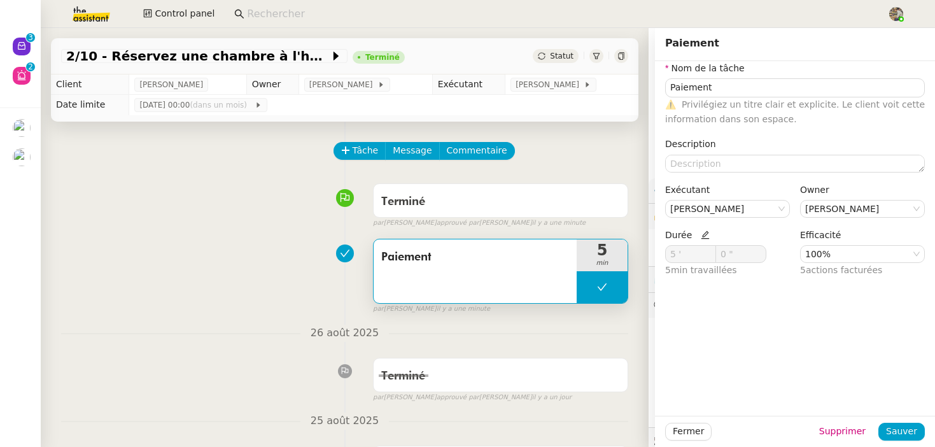
click at [701, 236] on icon at bounding box center [705, 234] width 9 height 9
click at [304, 214] on div "Terminé false par [PERSON_NAME] approuvé par [PERSON_NAME] il y a une minute" at bounding box center [344, 203] width 567 height 51
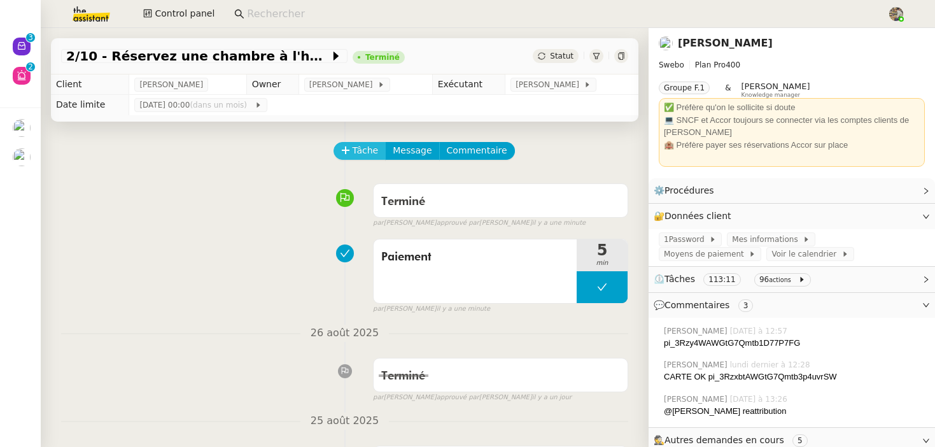
click at [370, 148] on span "Tâche" at bounding box center [366, 150] width 26 height 15
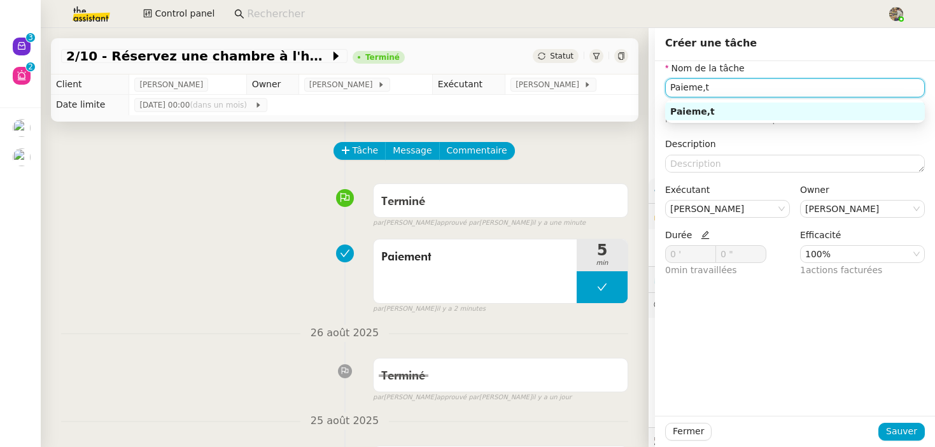
click at [738, 90] on input "Paieme,t" at bounding box center [795, 87] width 260 height 18
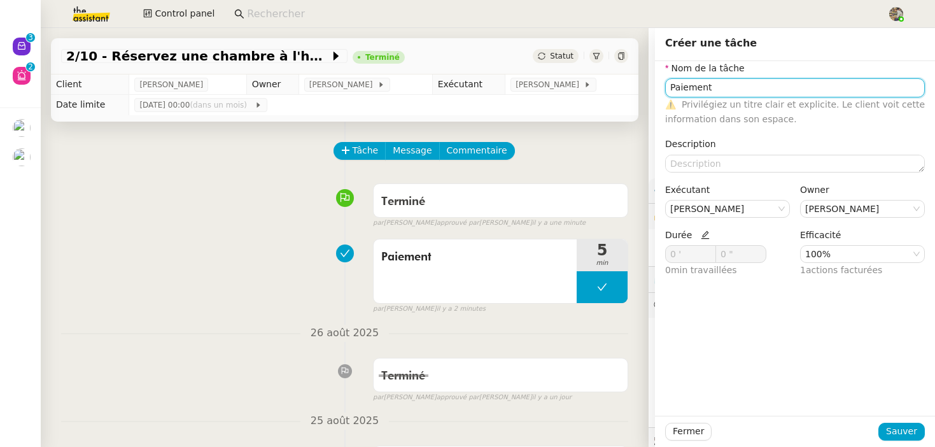
type input "Paiement"
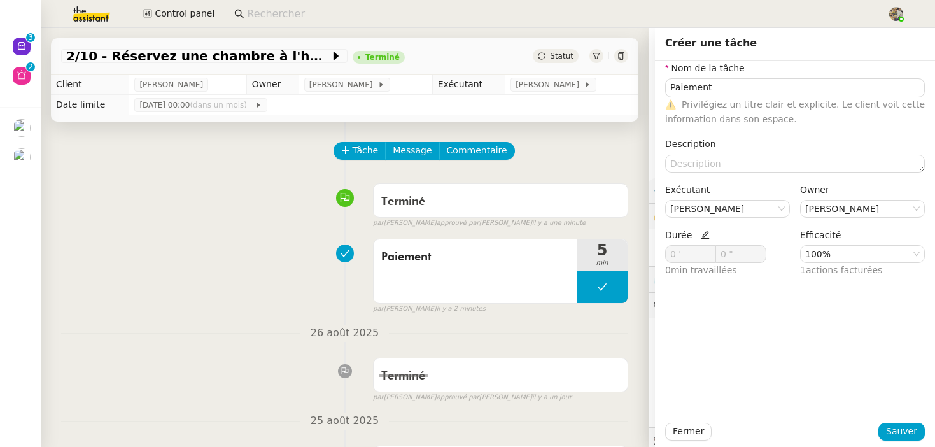
click at [701, 237] on icon at bounding box center [705, 234] width 9 height 9
click at [715, 248] on nz-input-number "0 "" at bounding box center [740, 254] width 51 height 18
click at [709, 251] on icon at bounding box center [709, 251] width 4 height 3
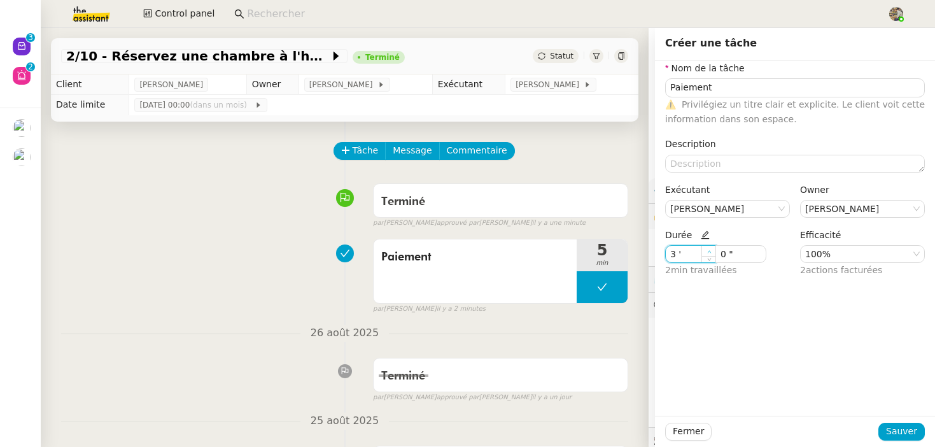
click at [709, 251] on icon at bounding box center [709, 251] width 4 height 3
type input "4 '"
click at [709, 251] on icon at bounding box center [709, 251] width 4 height 3
click at [912, 430] on span "Sauver" at bounding box center [901, 431] width 31 height 15
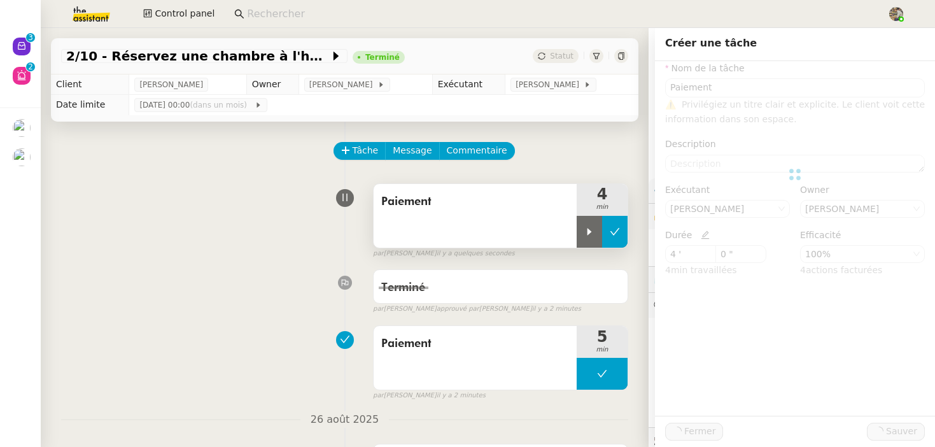
click at [617, 234] on icon at bounding box center [615, 232] width 10 height 10
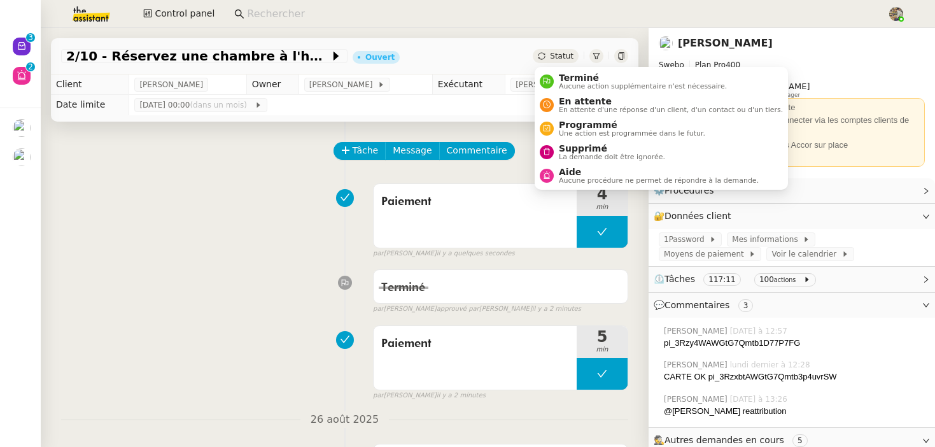
click at [563, 53] on span "Statut" at bounding box center [562, 56] width 24 height 9
click at [581, 85] on span "Aucune action supplémentaire n'est nécessaire." at bounding box center [643, 86] width 168 height 7
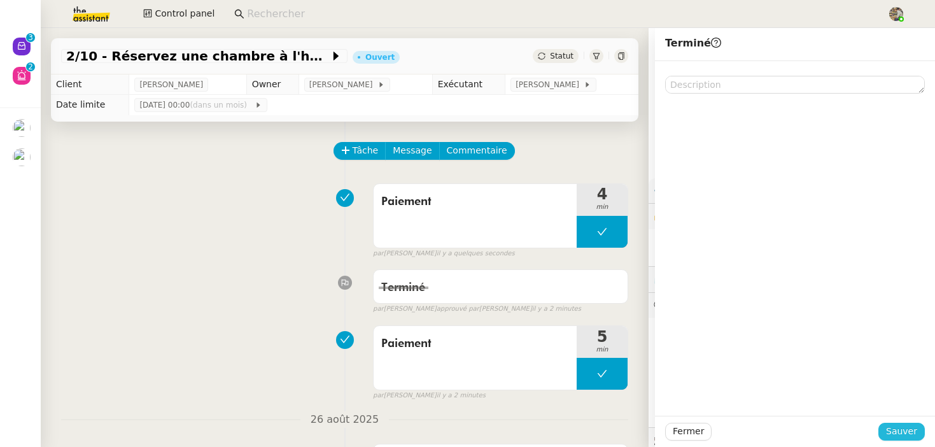
click at [899, 433] on span "Sauver" at bounding box center [901, 431] width 31 height 15
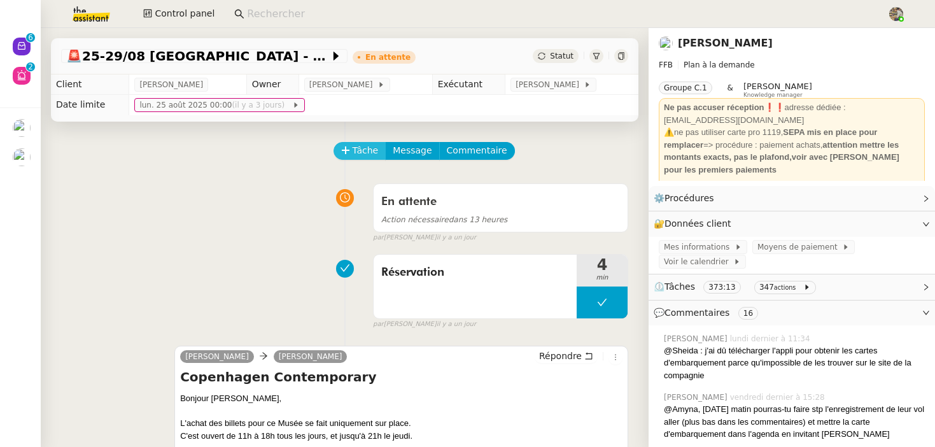
click at [360, 149] on span "Tâche" at bounding box center [366, 150] width 26 height 15
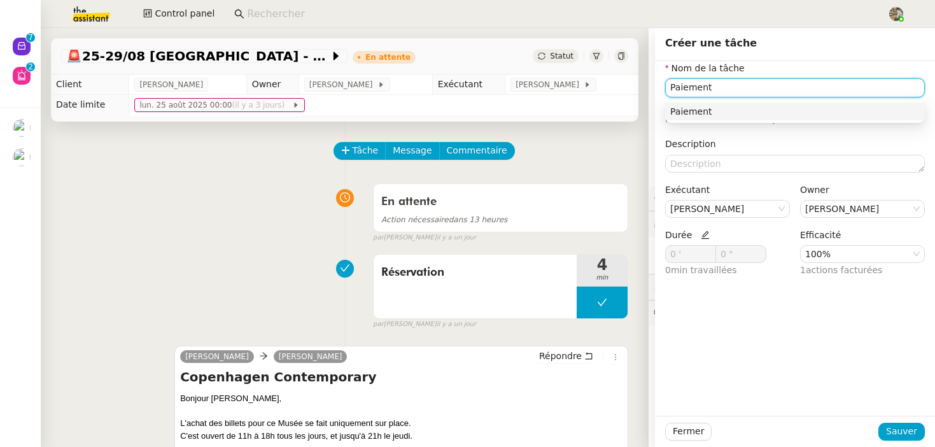
type input "Paiement"
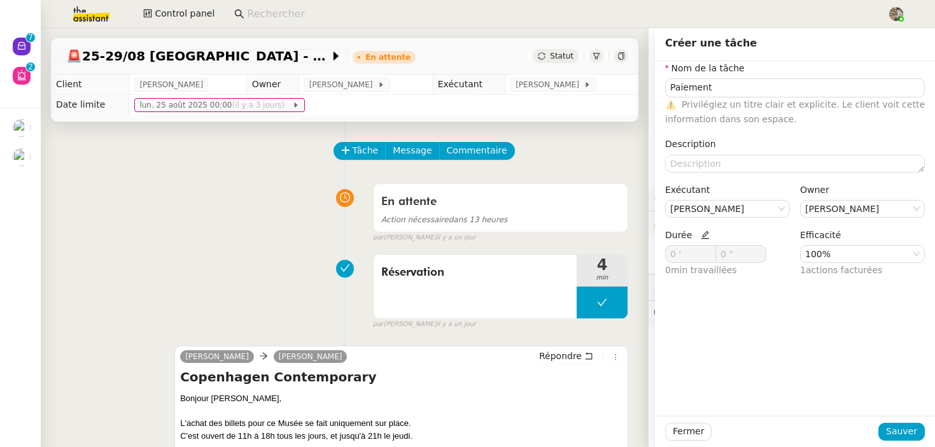
click at [701, 235] on icon at bounding box center [705, 234] width 9 height 9
drag, startPoint x: 653, startPoint y: 254, endPoint x: 570, endPoint y: 254, distance: 83.4
click at [574, 254] on app-ticket "🚨 25-29/08 [GEOGRAPHIC_DATA] - [GEOGRAPHIC_DATA] En attente Statut Client [PERS…" at bounding box center [488, 237] width 894 height 419
paste input "2380"
type input "238 '"
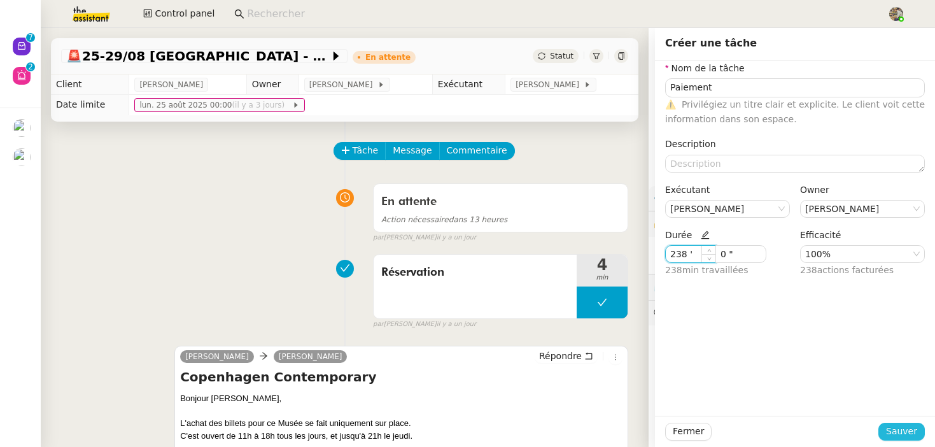
click at [898, 435] on span "Sauver" at bounding box center [901, 431] width 31 height 15
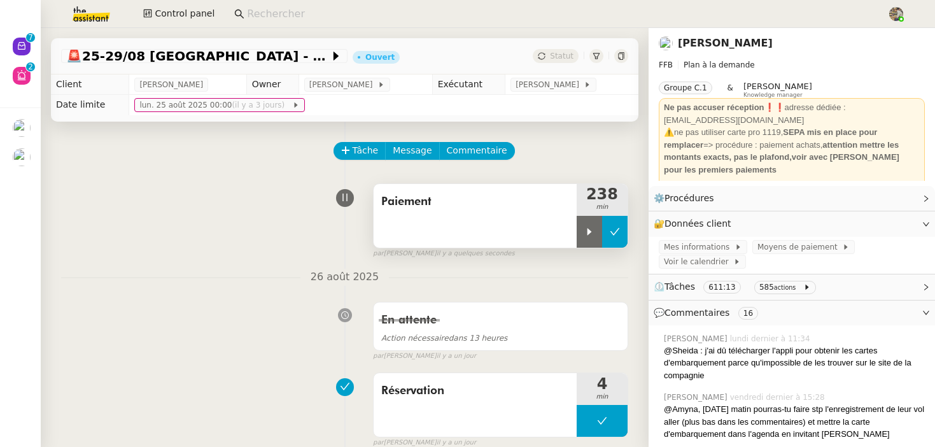
click at [623, 233] on button at bounding box center [614, 232] width 25 height 32
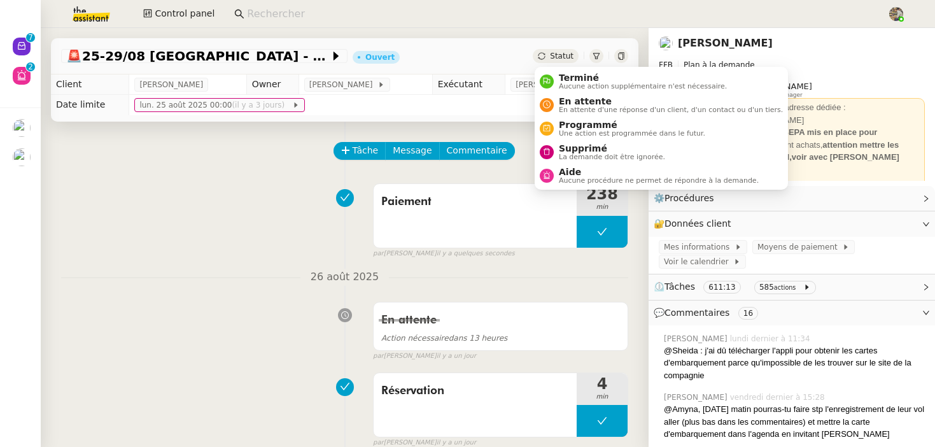
click at [560, 58] on span "Statut" at bounding box center [562, 56] width 24 height 9
click at [570, 104] on span "En attente" at bounding box center [671, 101] width 224 height 10
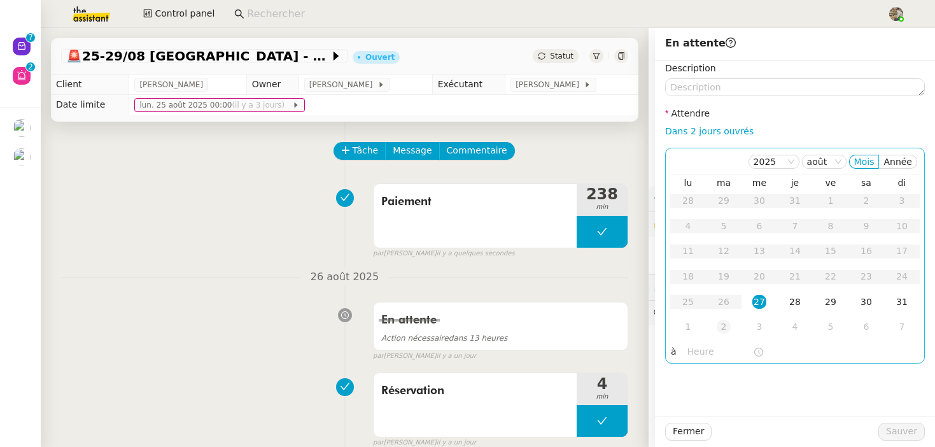
click at [731, 330] on td "2" at bounding box center [724, 326] width 36 height 25
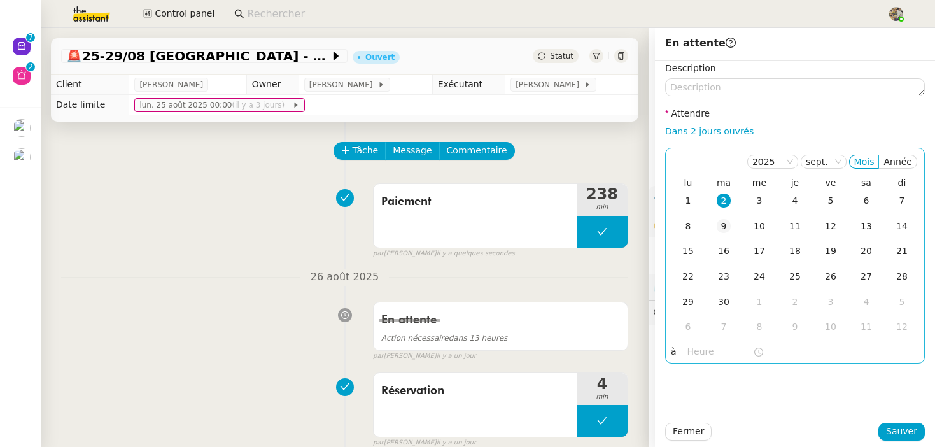
click at [722, 228] on div "9" at bounding box center [724, 226] width 14 height 14
click at [697, 354] on input "text" at bounding box center [720, 351] width 66 height 15
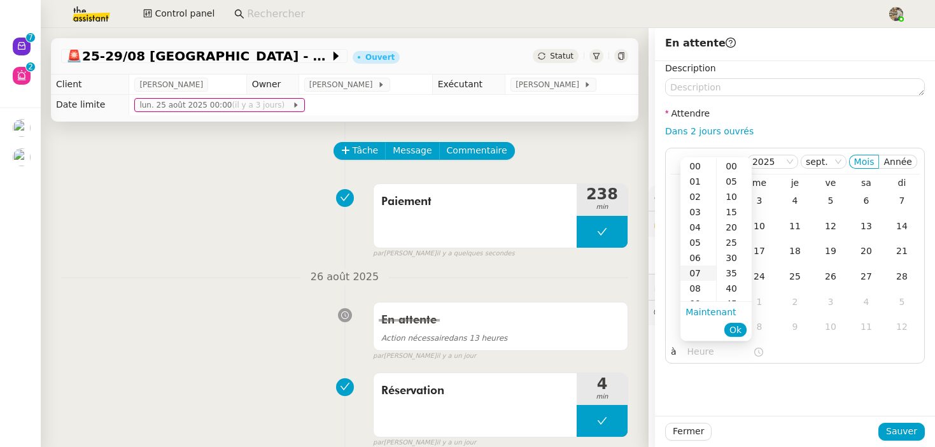
click at [696, 269] on div "07" at bounding box center [698, 272] width 36 height 15
click at [725, 164] on div "00" at bounding box center [734, 165] width 35 height 15
type input "07:00"
click at [740, 337] on li "Ok" at bounding box center [735, 330] width 22 height 18
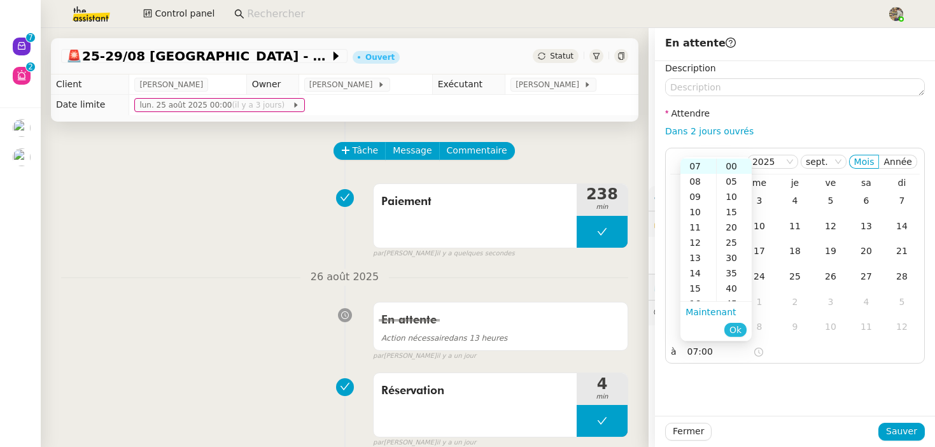
click at [740, 330] on span "Ok" at bounding box center [735, 329] width 12 height 13
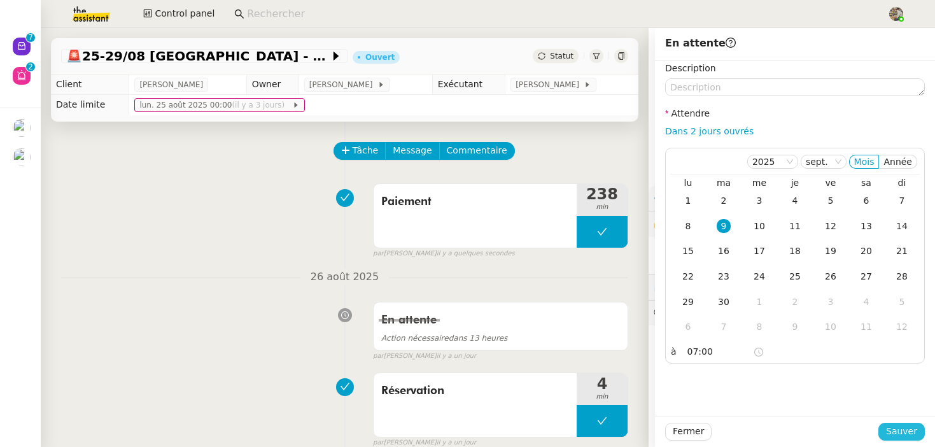
click at [903, 430] on span "Sauver" at bounding box center [901, 431] width 31 height 15
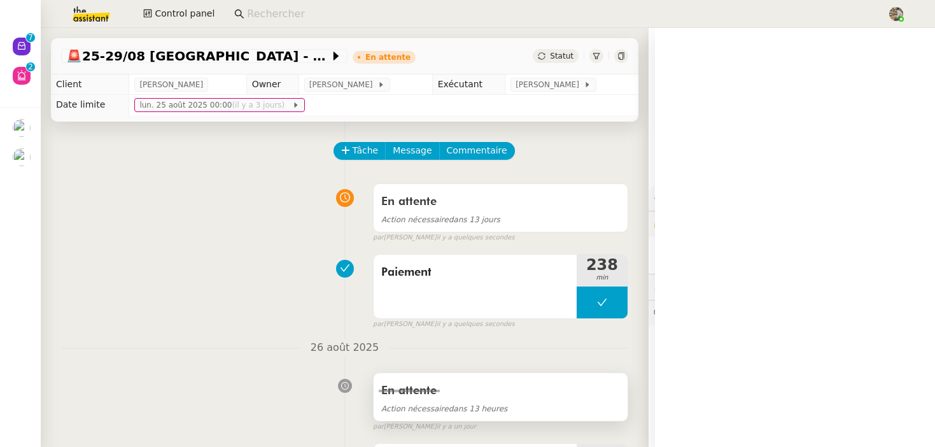
click at [462, 398] on div "En attente" at bounding box center [500, 391] width 239 height 20
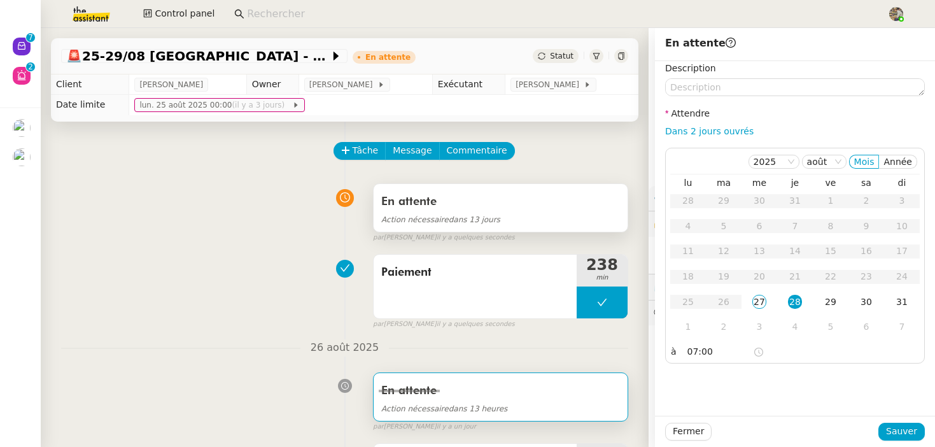
click at [526, 199] on div "En attente" at bounding box center [500, 202] width 239 height 20
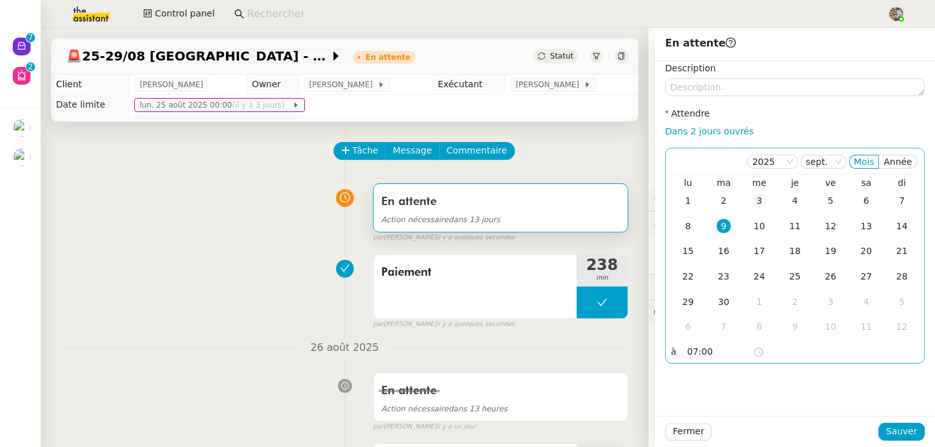
click at [766, 201] on td "3" at bounding box center [760, 200] width 36 height 25
click at [824, 164] on nz-select-item "sept." at bounding box center [824, 161] width 36 height 13
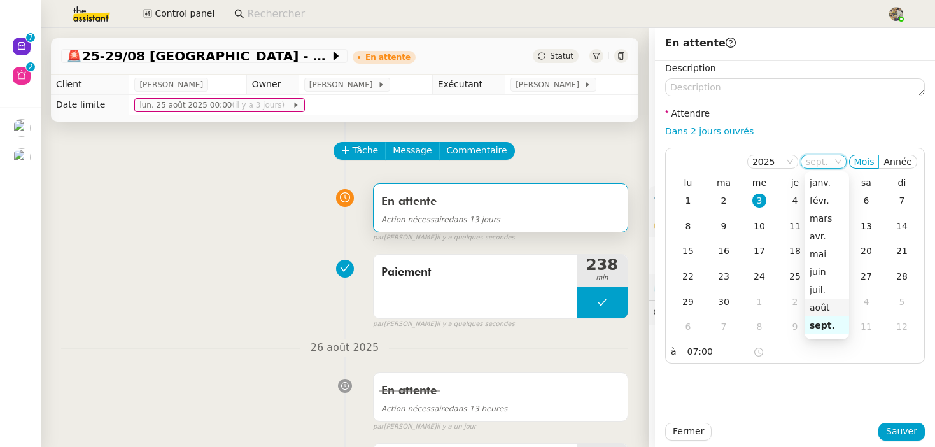
click at [819, 309] on div "août" at bounding box center [827, 307] width 34 height 11
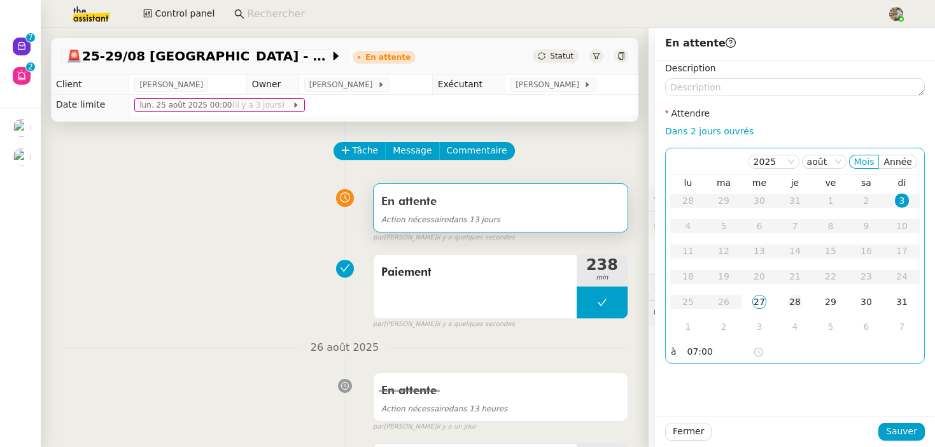
click at [794, 302] on div "28" at bounding box center [795, 302] width 14 height 14
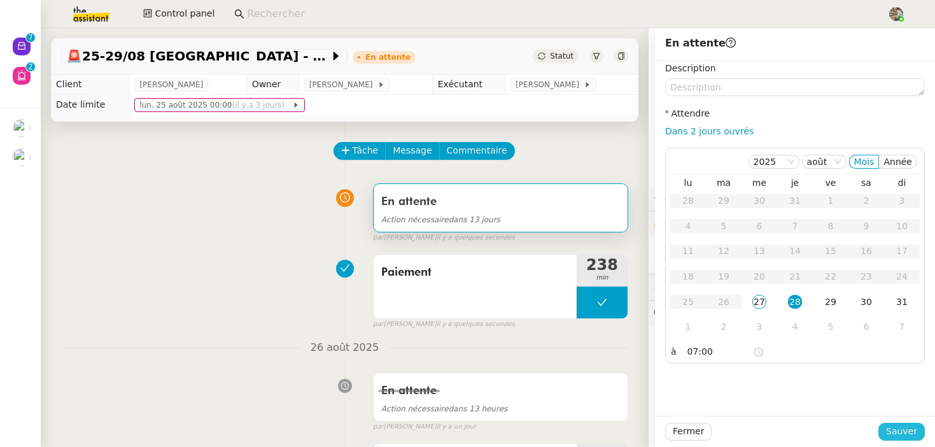
click at [896, 429] on span "Sauver" at bounding box center [901, 431] width 31 height 15
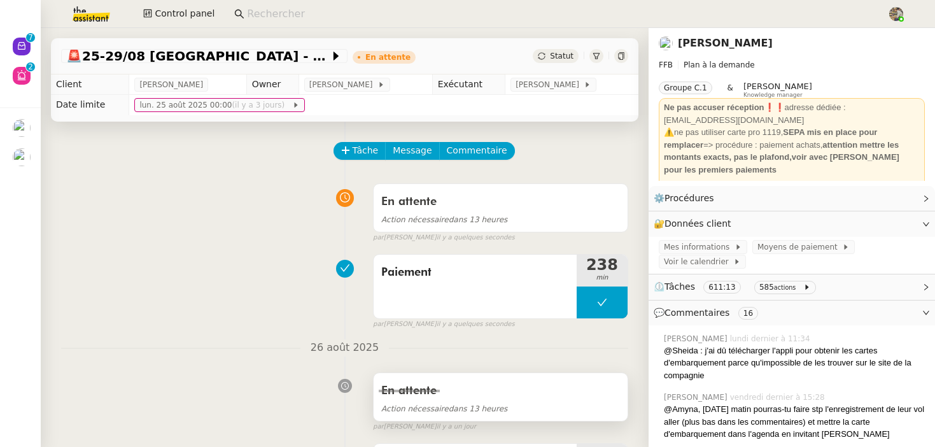
click at [529, 407] on div "Action nécessaire dans 13 heures" at bounding box center [500, 408] width 239 height 15
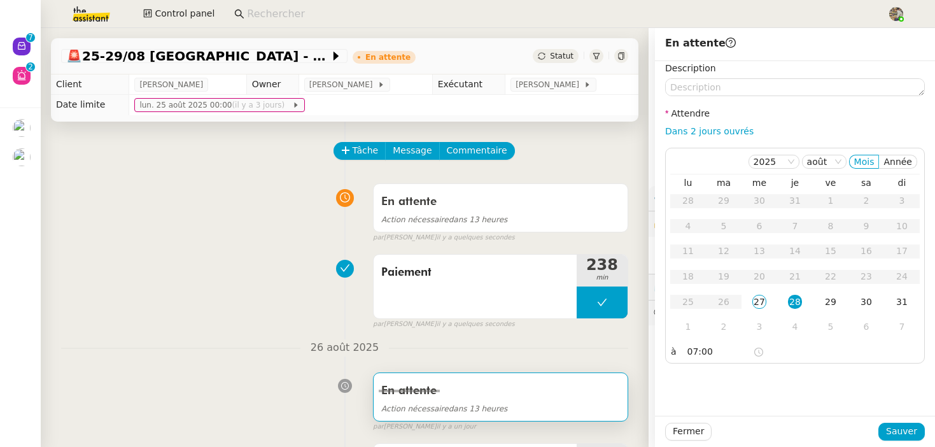
click at [92, 225] on div "En attente Action nécessaire dans 13 heures false par [PERSON_NAME] il y a quel…" at bounding box center [344, 211] width 567 height 66
